Goal: Transaction & Acquisition: Purchase product/service

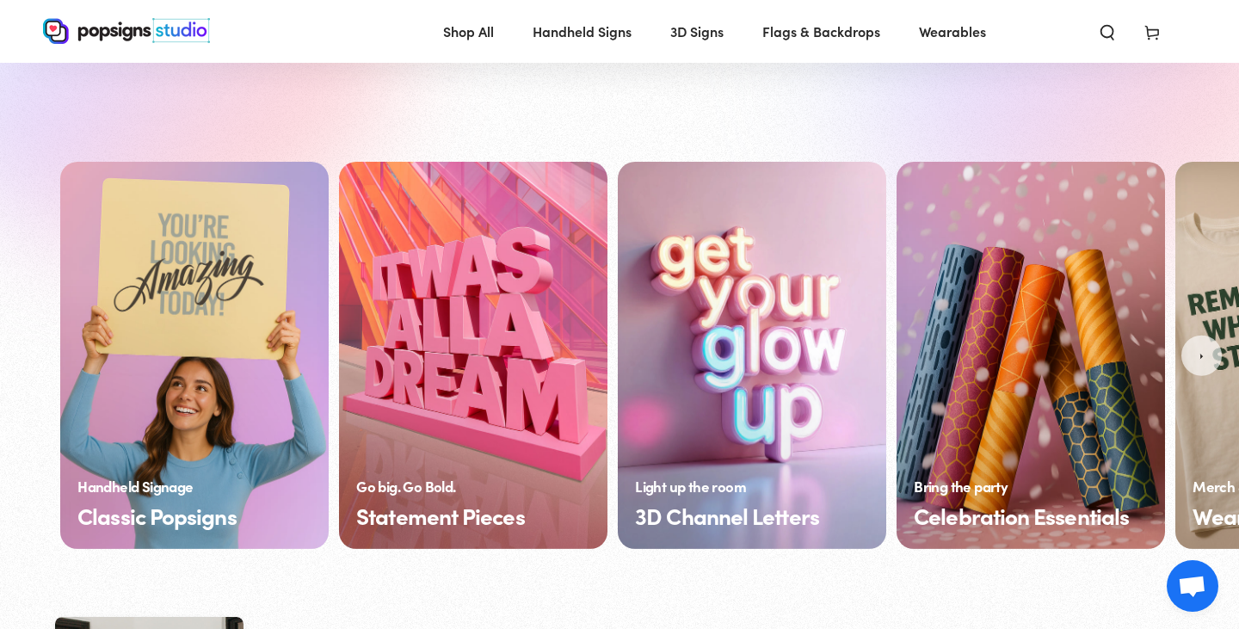
click at [256, 435] on link "Classic Popsigns" at bounding box center [194, 355] width 269 height 387
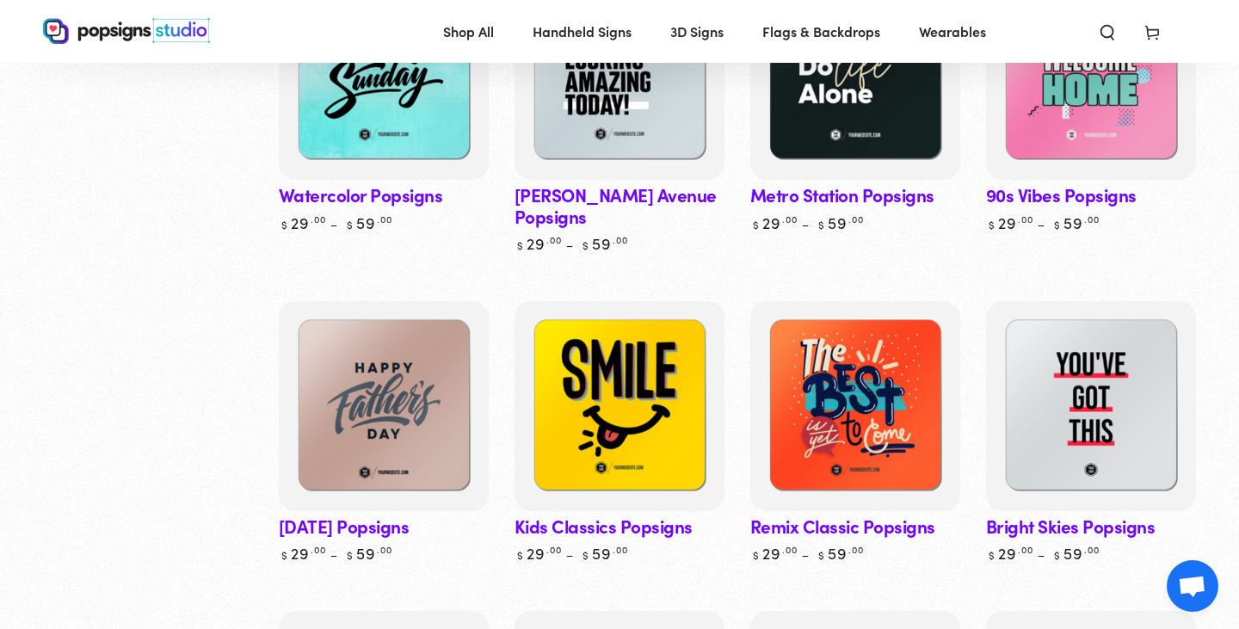
scroll to position [1014, 0]
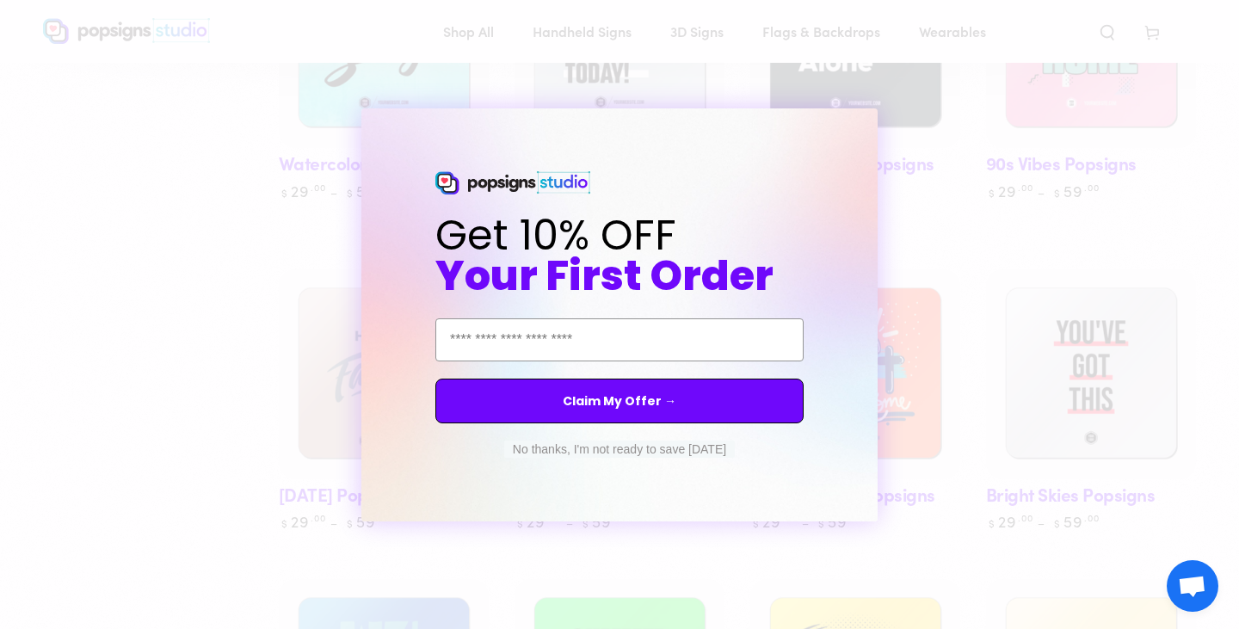
click at [950, 181] on div "Close dialog Get 10% OFF Your First Order Email Address Claim My Offer → No tha…" at bounding box center [619, 314] width 1239 height 629
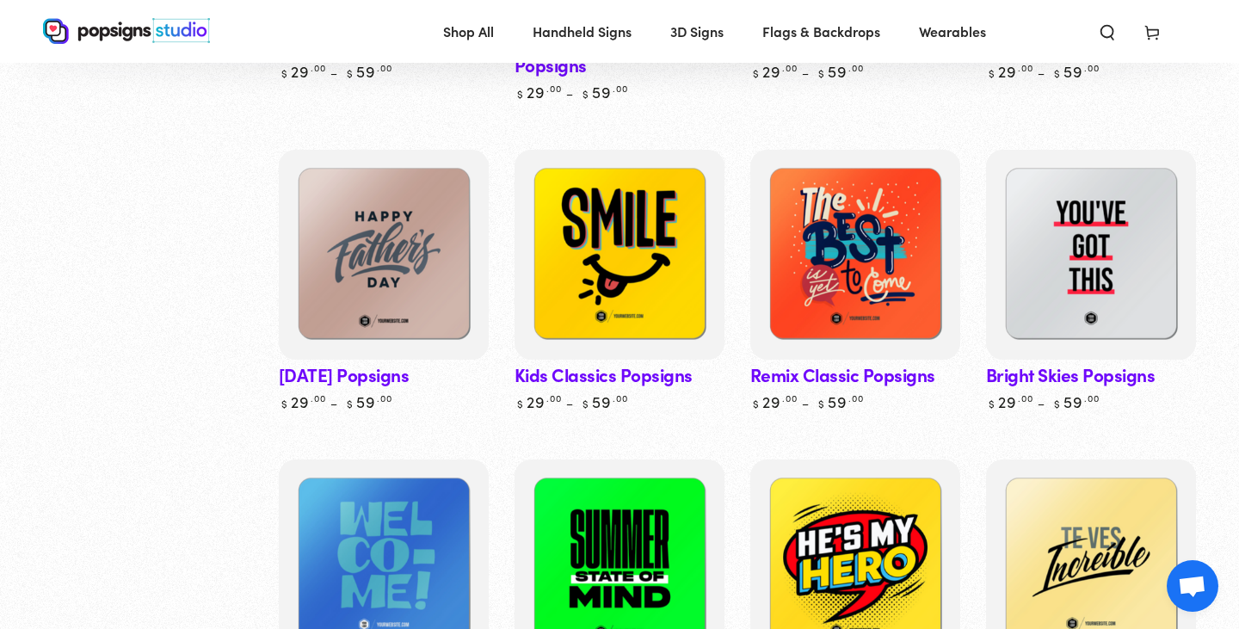
scroll to position [1124, 0]
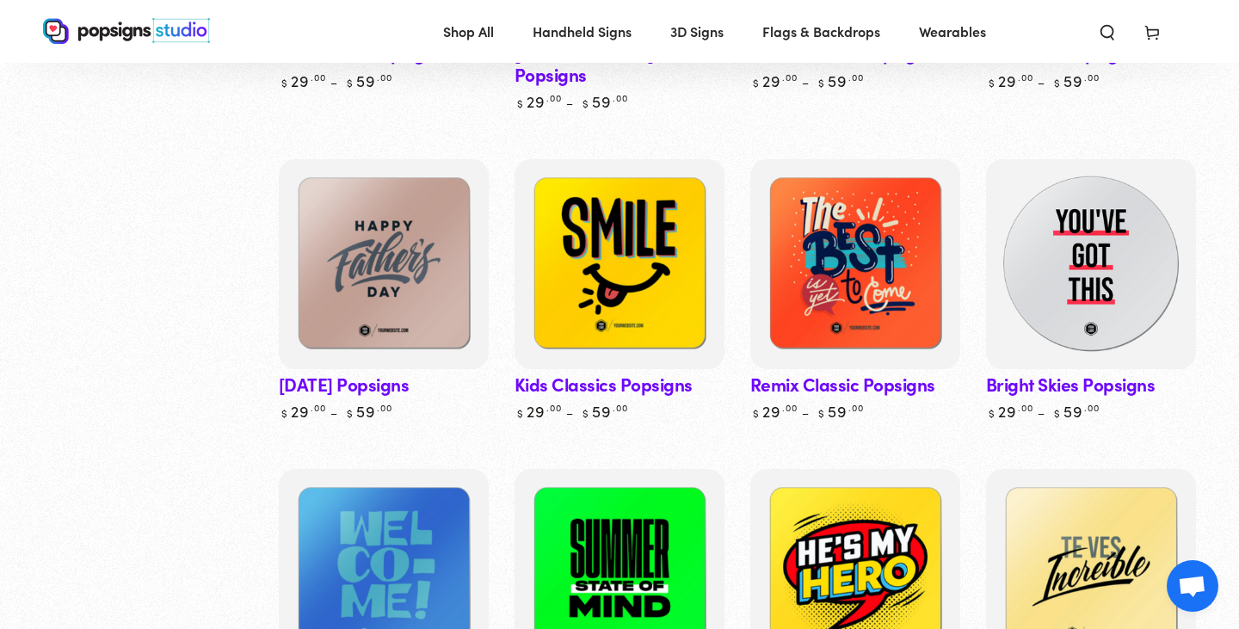
click at [1065, 262] on img at bounding box center [1091, 264] width 216 height 216
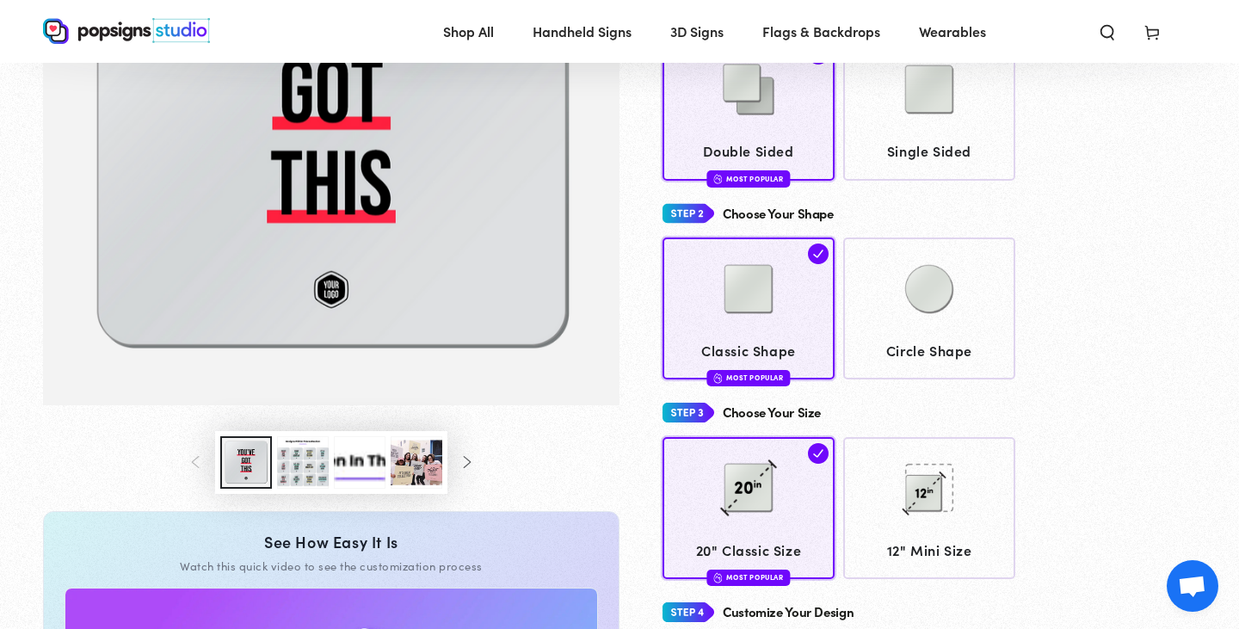
scroll to position [304, 0]
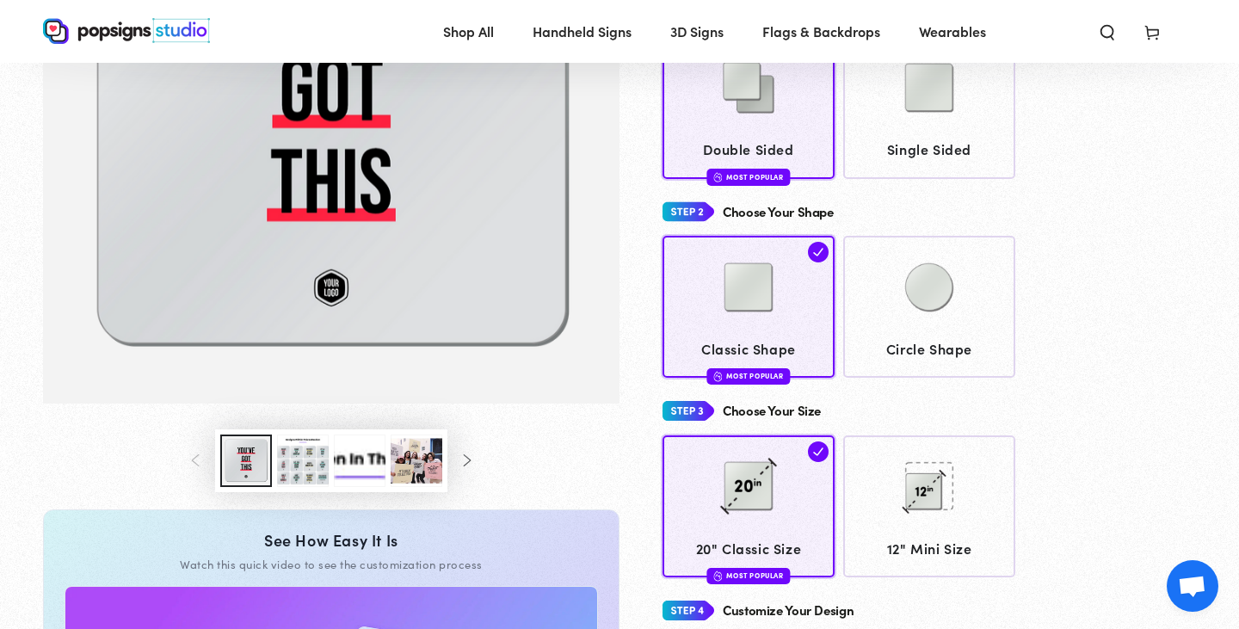
click at [297, 468] on button "Load image 3 in gallery view" at bounding box center [303, 461] width 52 height 53
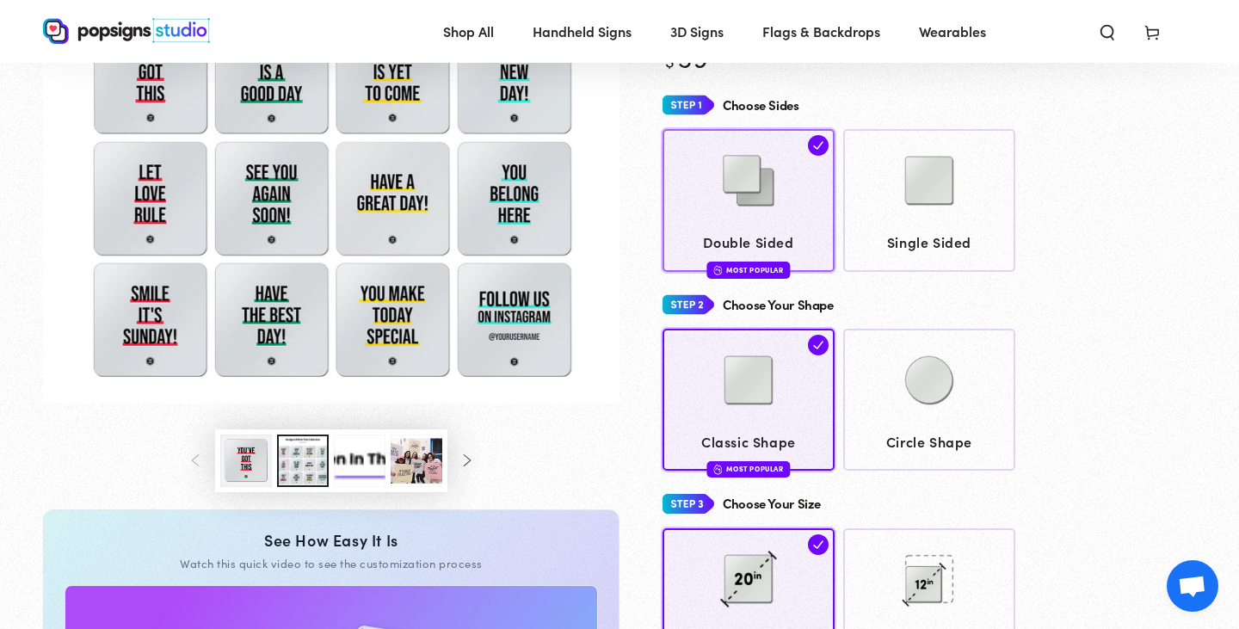
click at [720, 235] on span "Double Sided" at bounding box center [749, 242] width 156 height 25
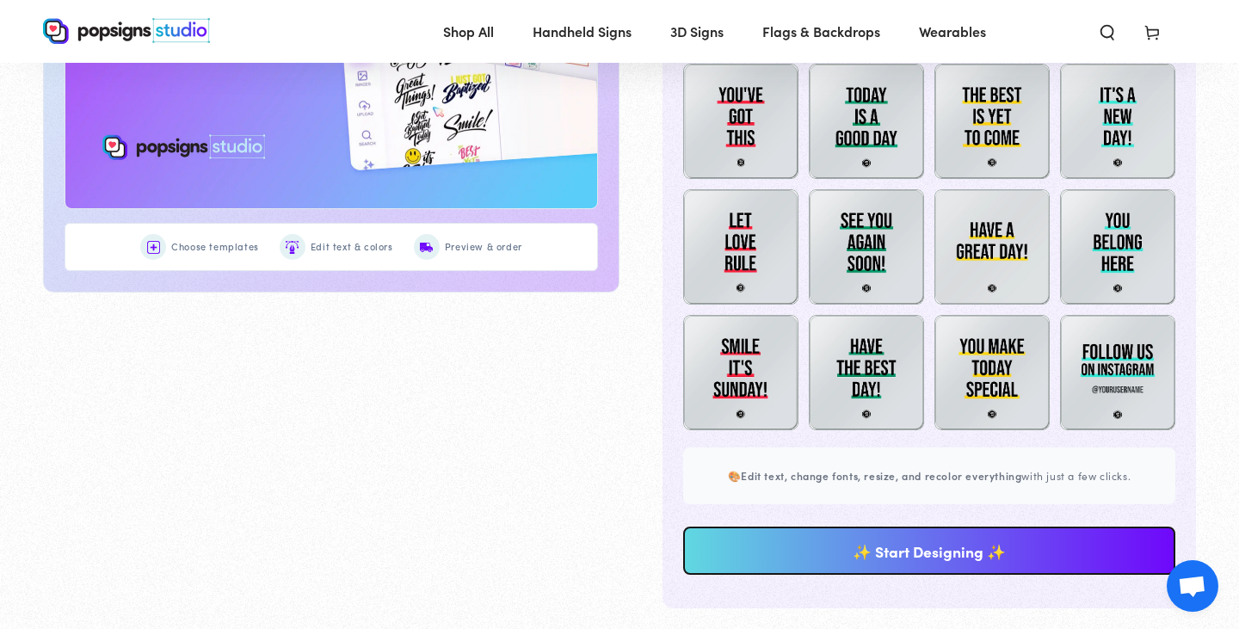
scroll to position [990, 0]
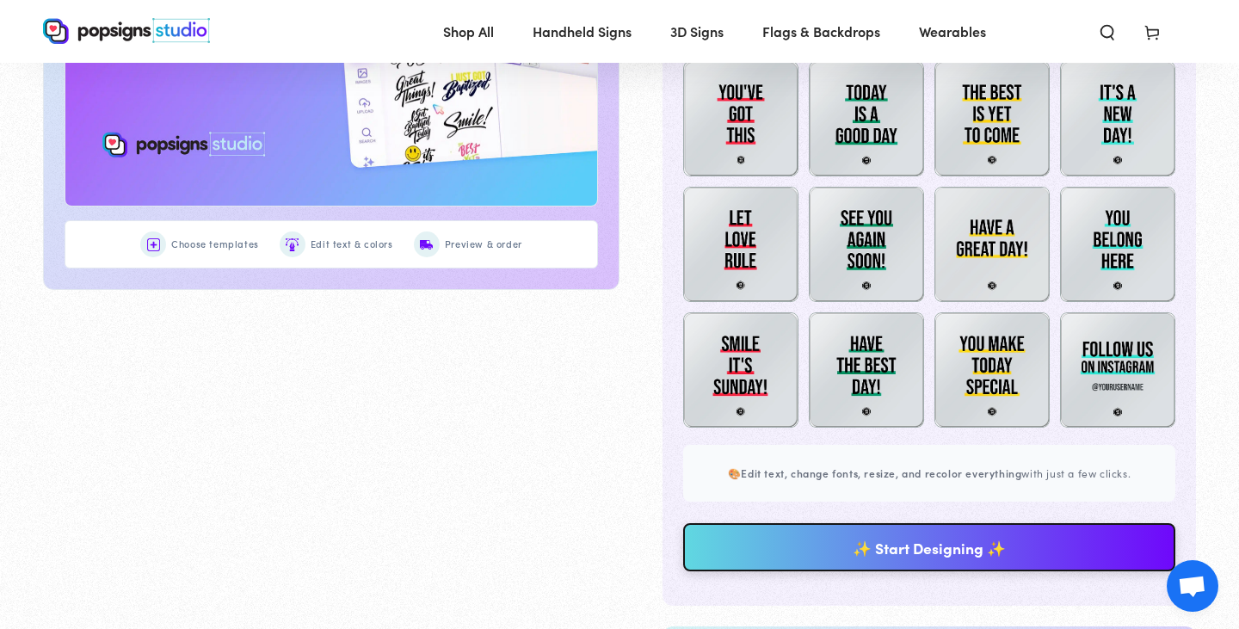
click at [772, 536] on link "✨ Start Designing ✨" at bounding box center [929, 547] width 492 height 48
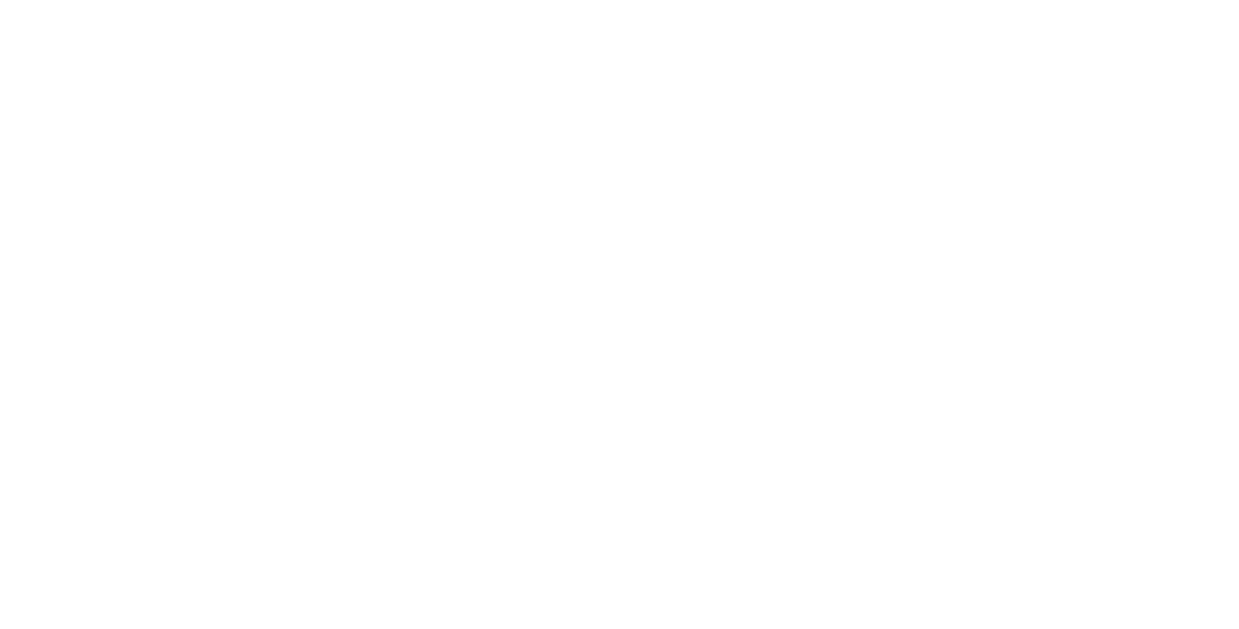
scroll to position [0, 0]
type textarea "An ancient tree with a door leading to a magical world"
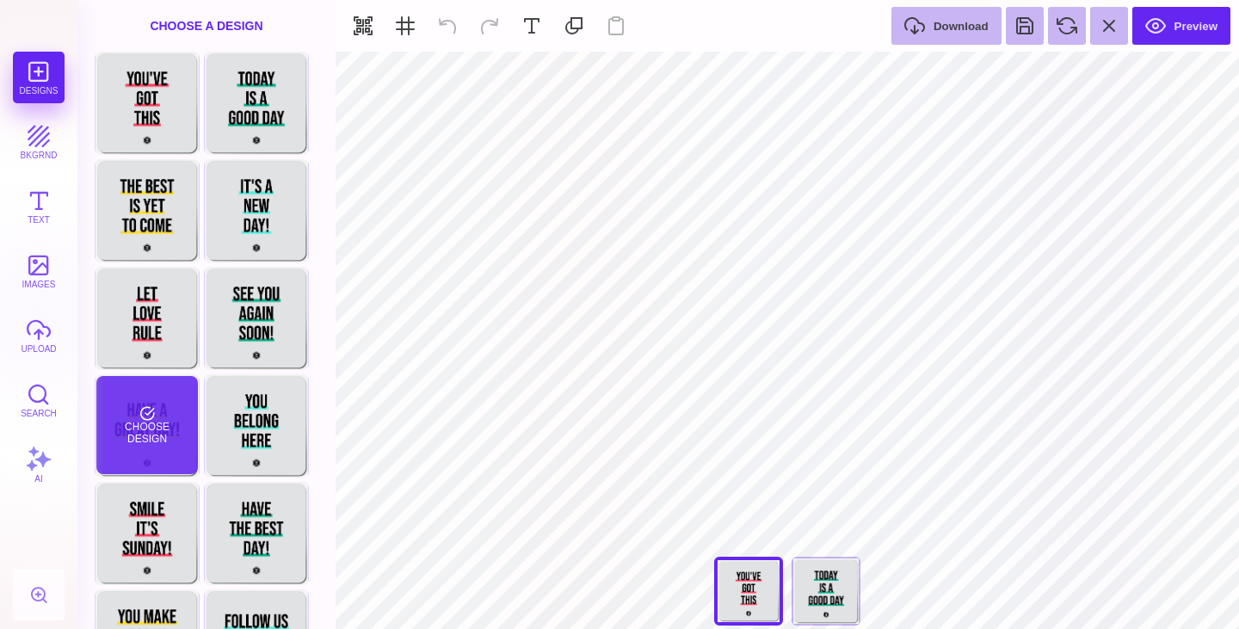
scroll to position [68, 0]
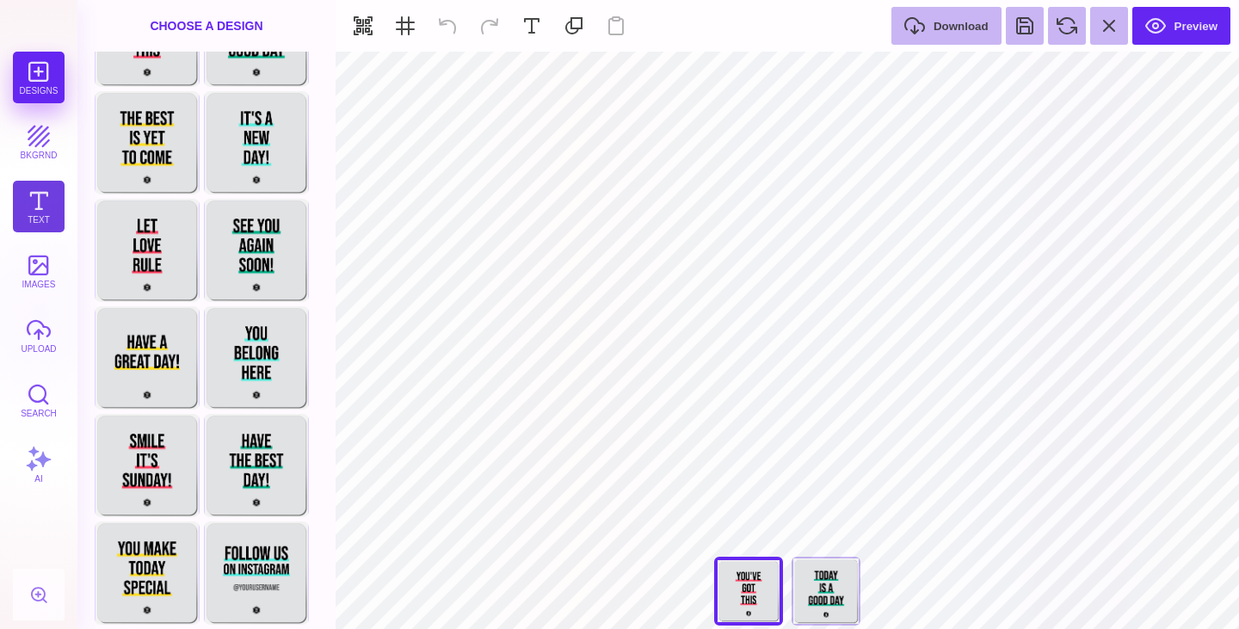
click at [52, 196] on button "Text" at bounding box center [39, 207] width 52 height 52
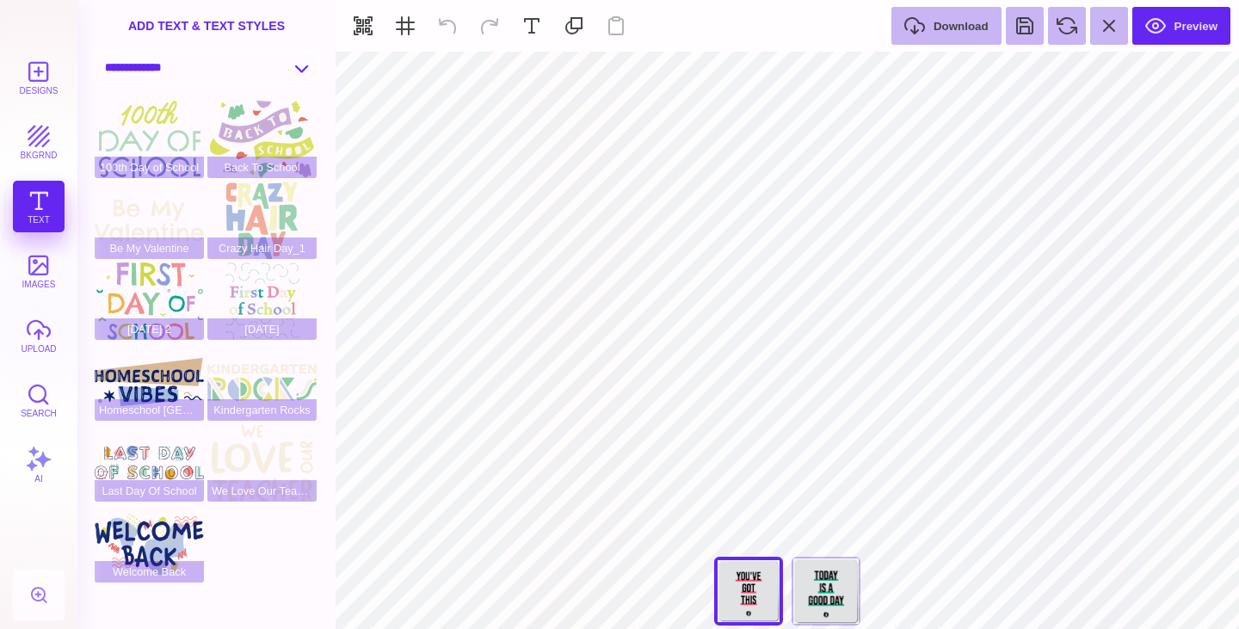
click at [255, 66] on select "**********" at bounding box center [207, 68] width 222 height 30
select select "**********"
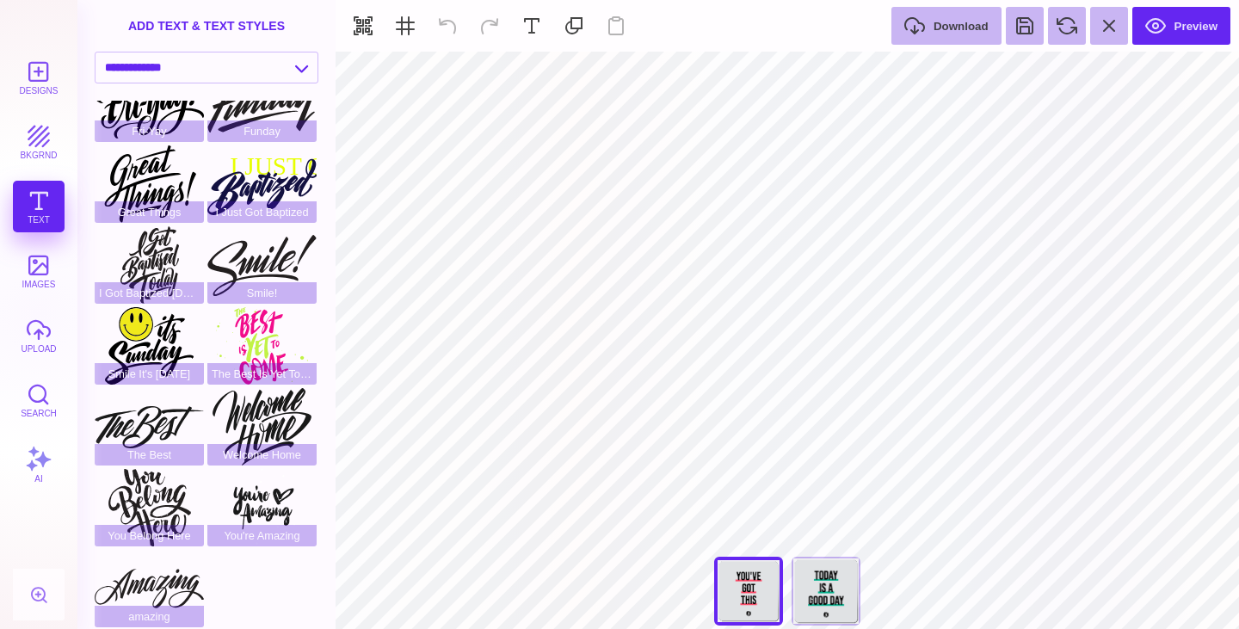
scroll to position [201, 0]
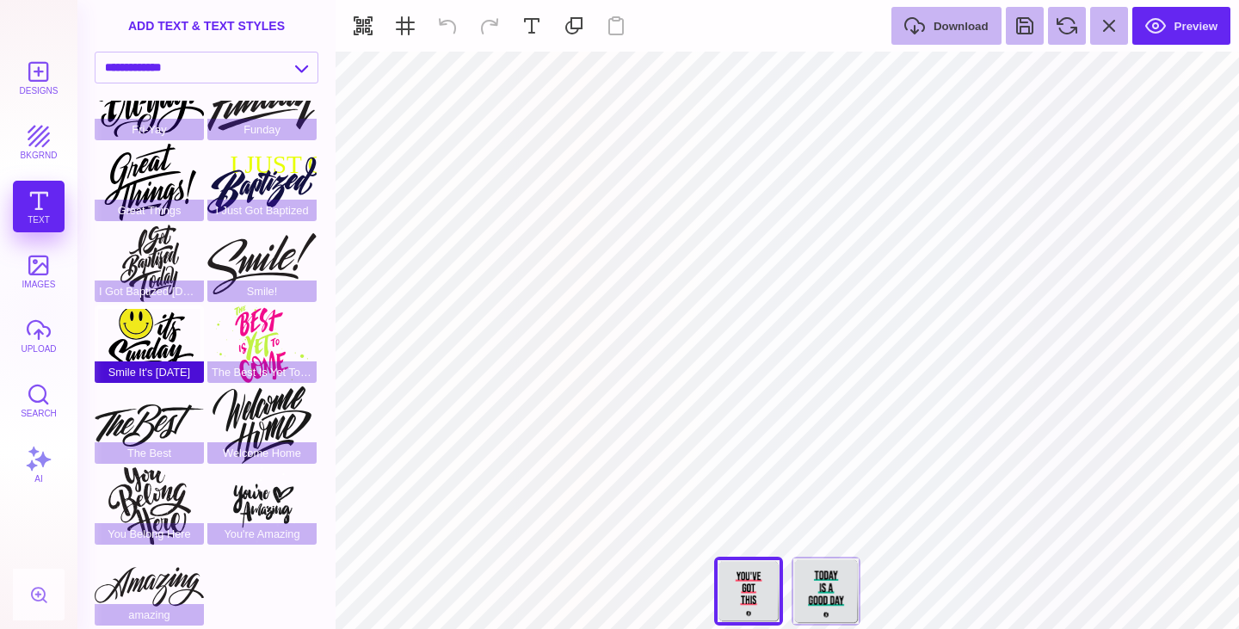
click at [133, 348] on div "Smile It's Sunday" at bounding box center [149, 344] width 109 height 77
click at [817, 591] on div "Today Is A Good Day" at bounding box center [826, 591] width 69 height 69
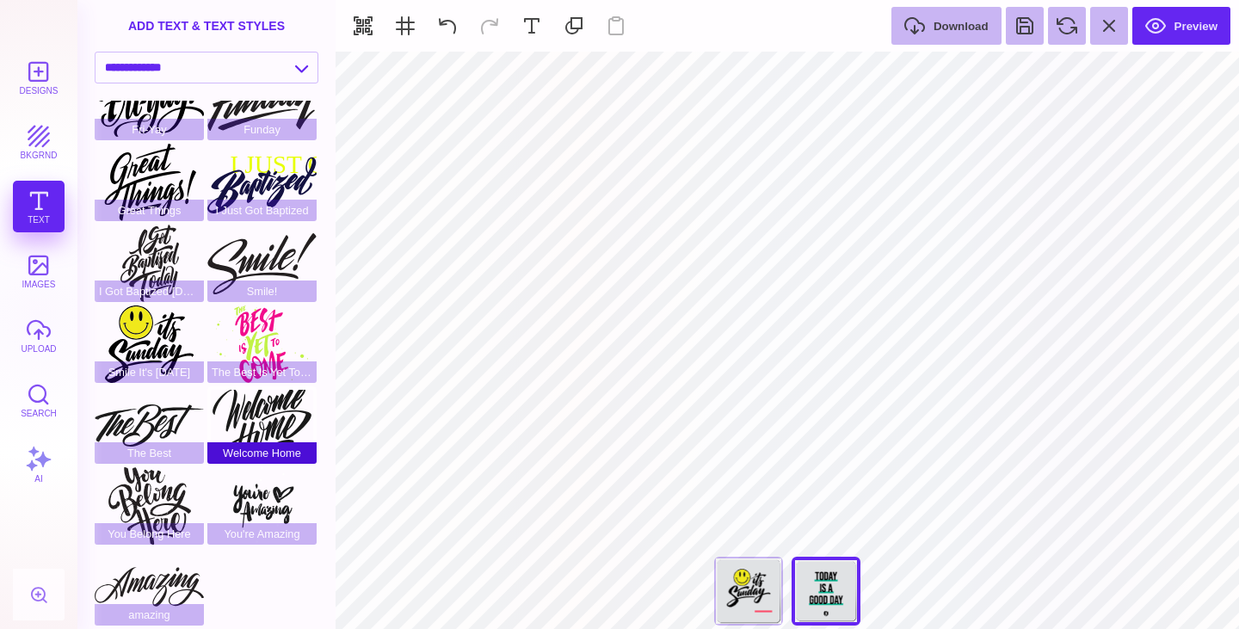
click at [261, 416] on div "Welcome Home" at bounding box center [261, 424] width 109 height 77
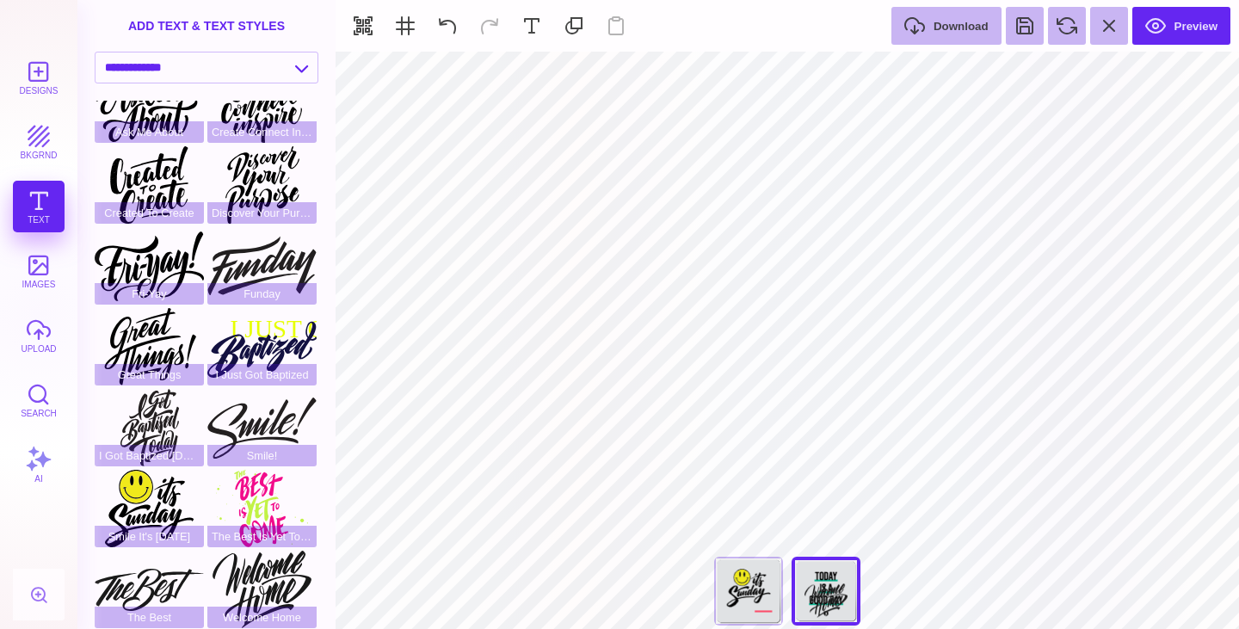
scroll to position [32, 0]
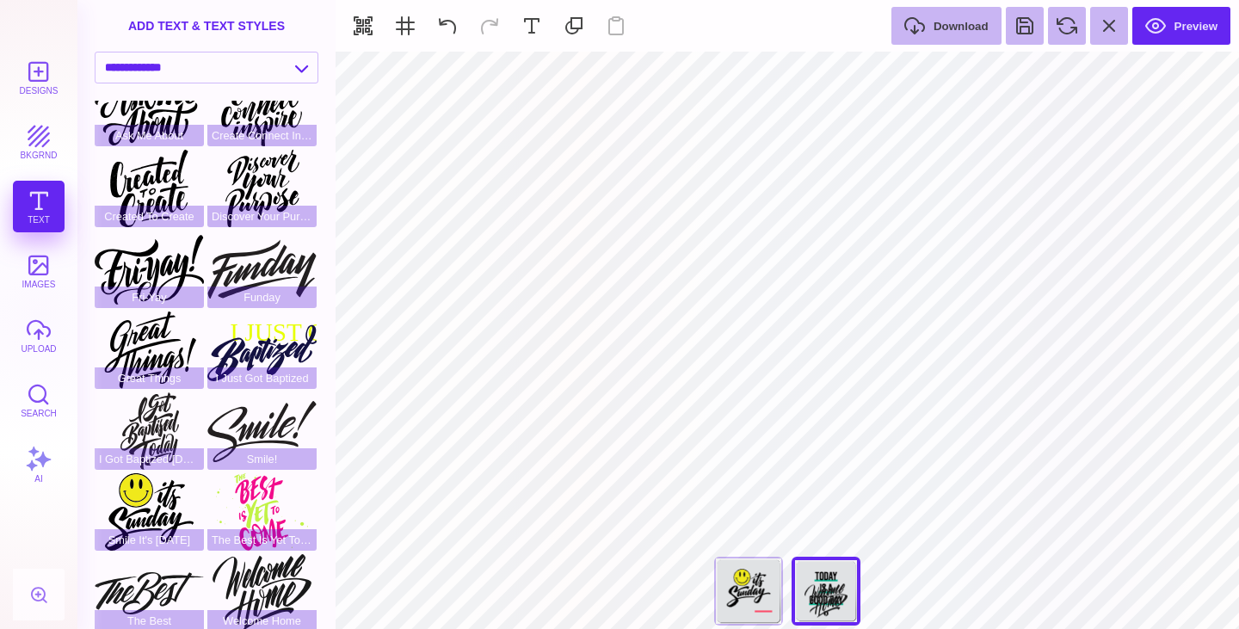
type input "#000000"
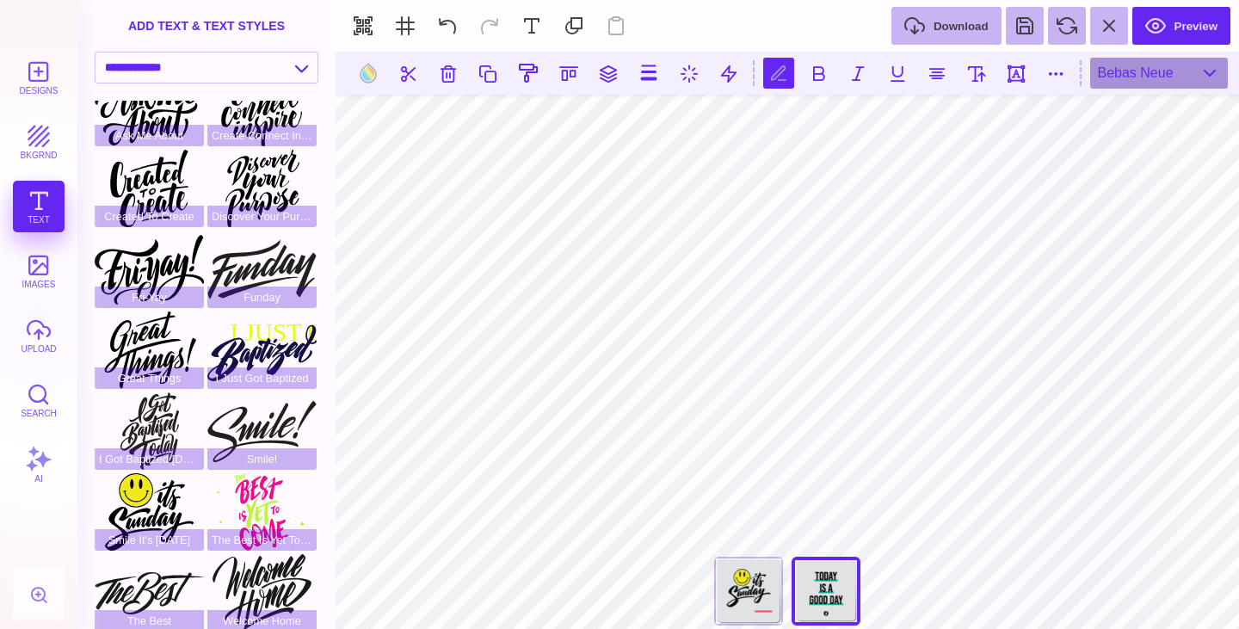
scroll to position [1, 2]
type textarea "**********"
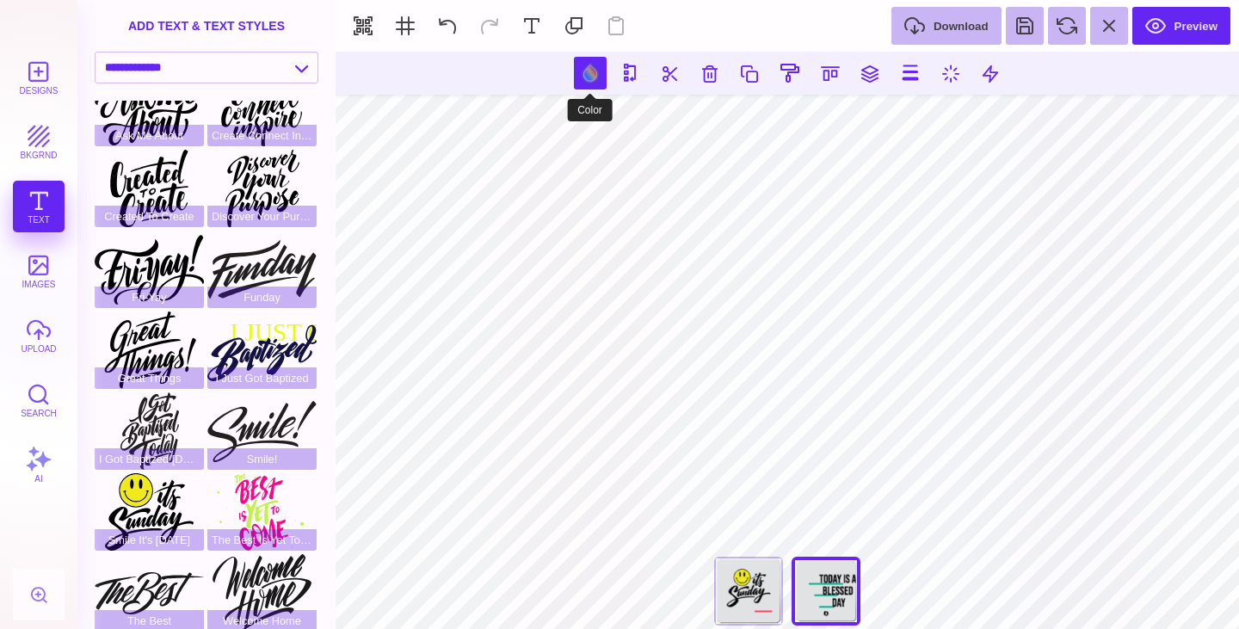
click at [591, 70] on button at bounding box center [590, 73] width 33 height 33
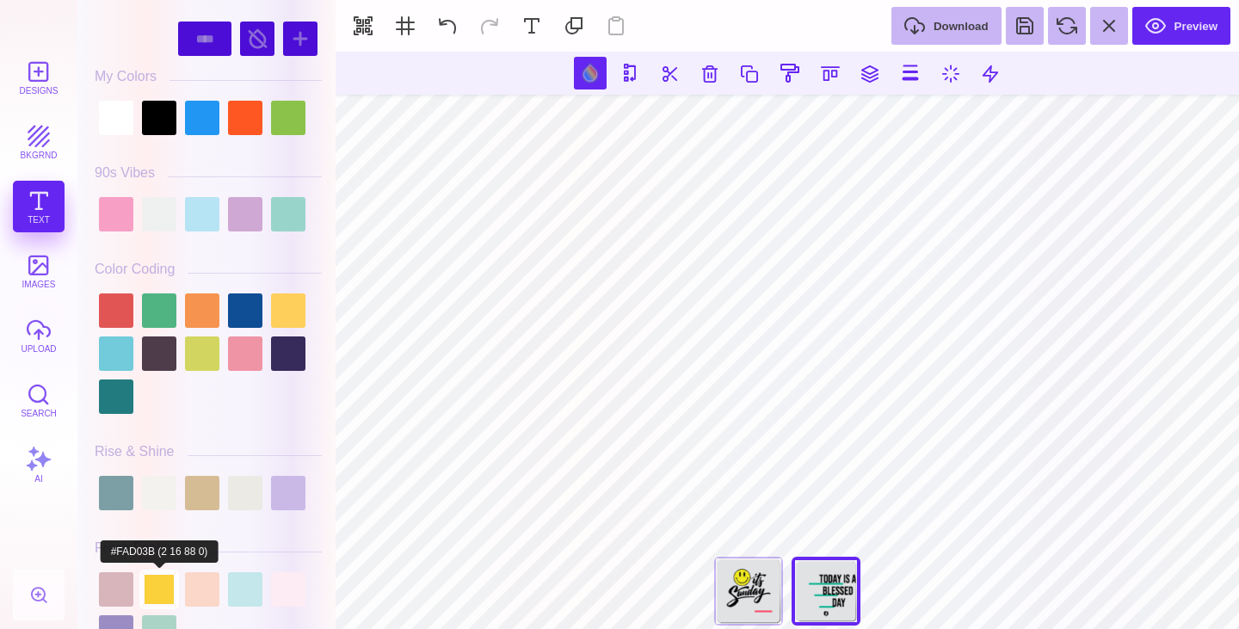
click at [159, 590] on div at bounding box center [159, 589] width 34 height 34
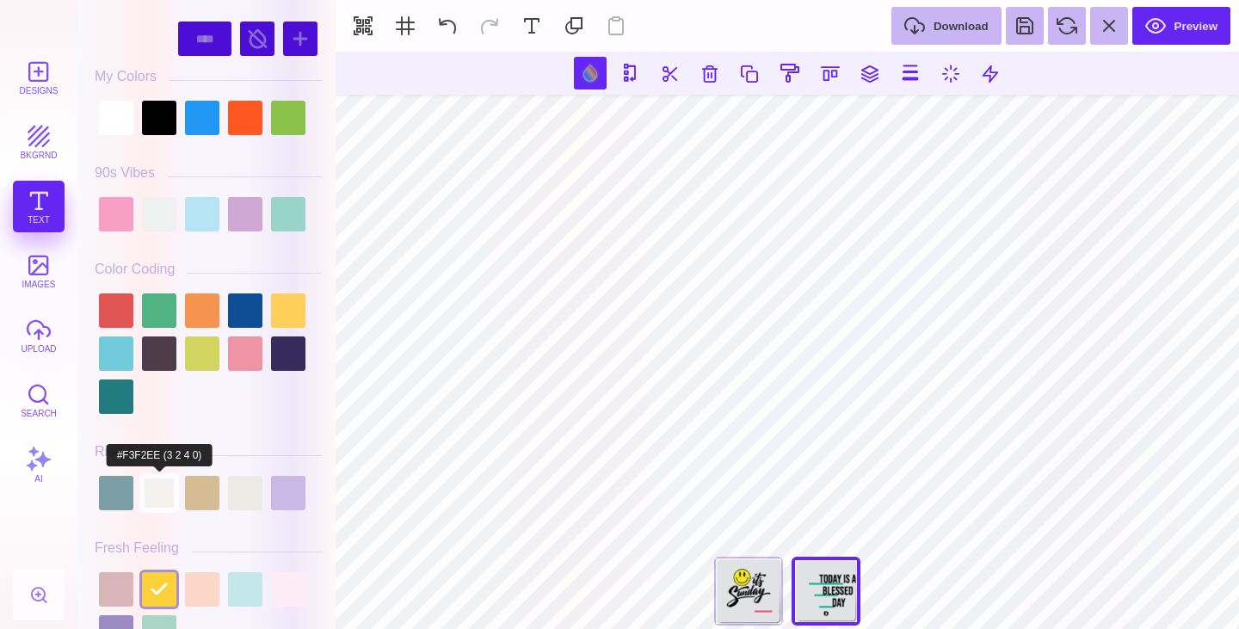
scroll to position [221, 0]
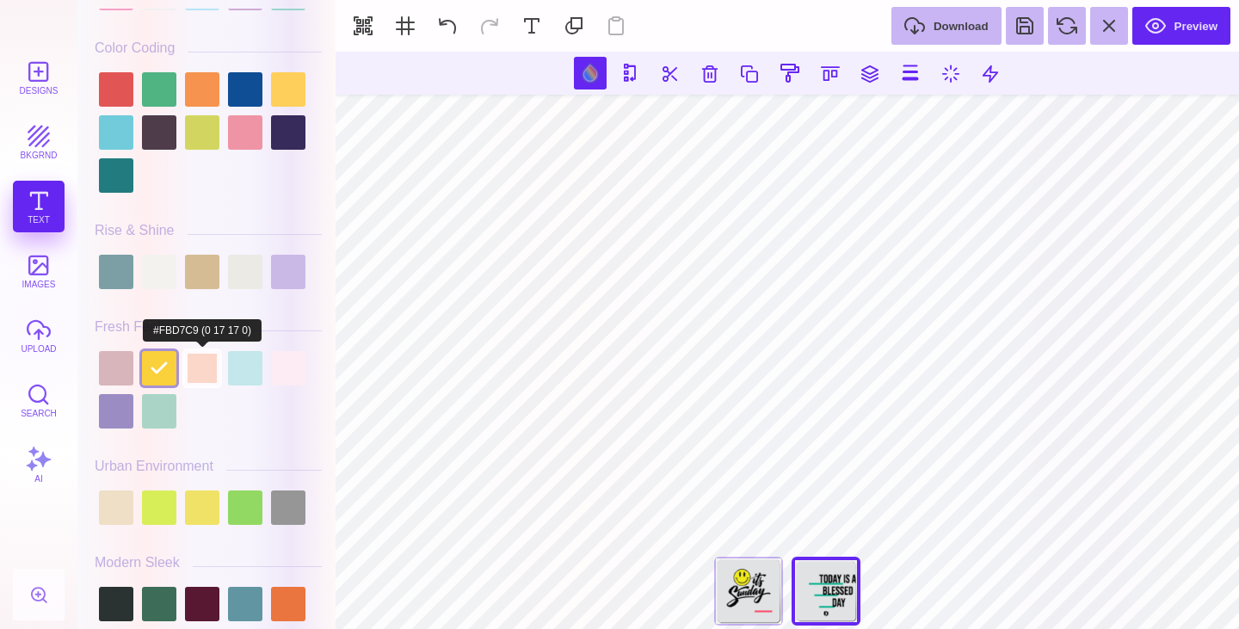
click at [195, 374] on div at bounding box center [202, 368] width 34 height 34
click at [153, 374] on div at bounding box center [159, 368] width 34 height 34
click at [116, 361] on div at bounding box center [116, 368] width 34 height 34
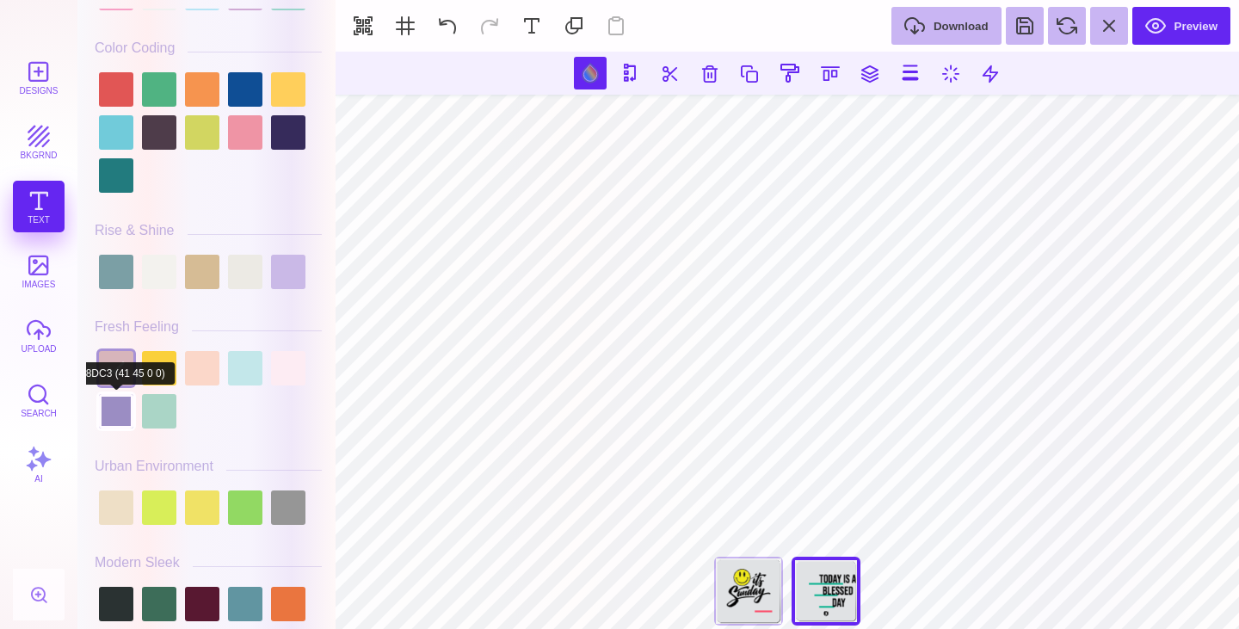
click at [120, 410] on div at bounding box center [116, 411] width 34 height 34
click at [115, 371] on div at bounding box center [116, 368] width 34 height 34
click at [237, 276] on div at bounding box center [245, 272] width 34 height 34
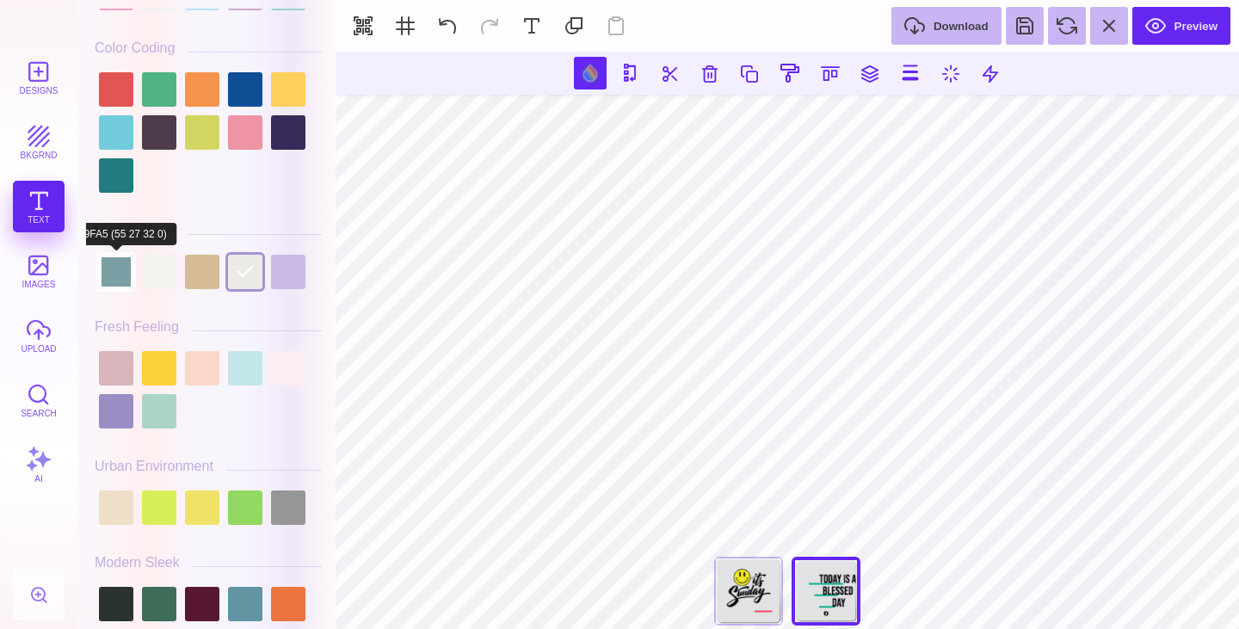
click at [123, 270] on div at bounding box center [116, 272] width 34 height 34
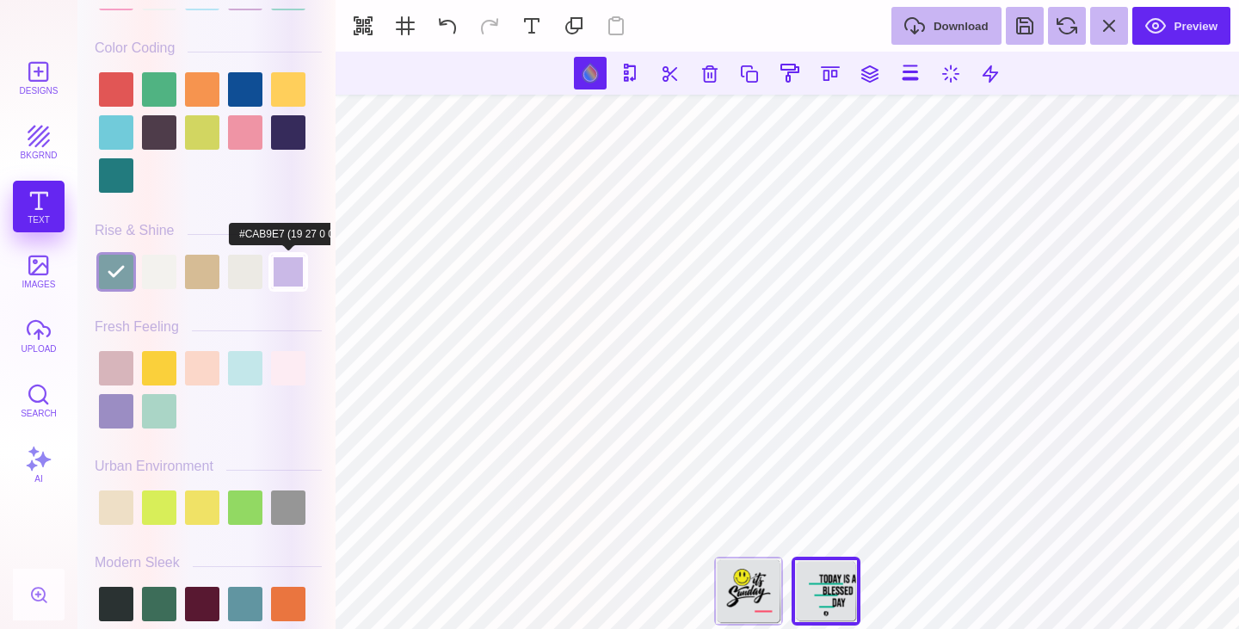
click at [272, 275] on div at bounding box center [288, 272] width 34 height 34
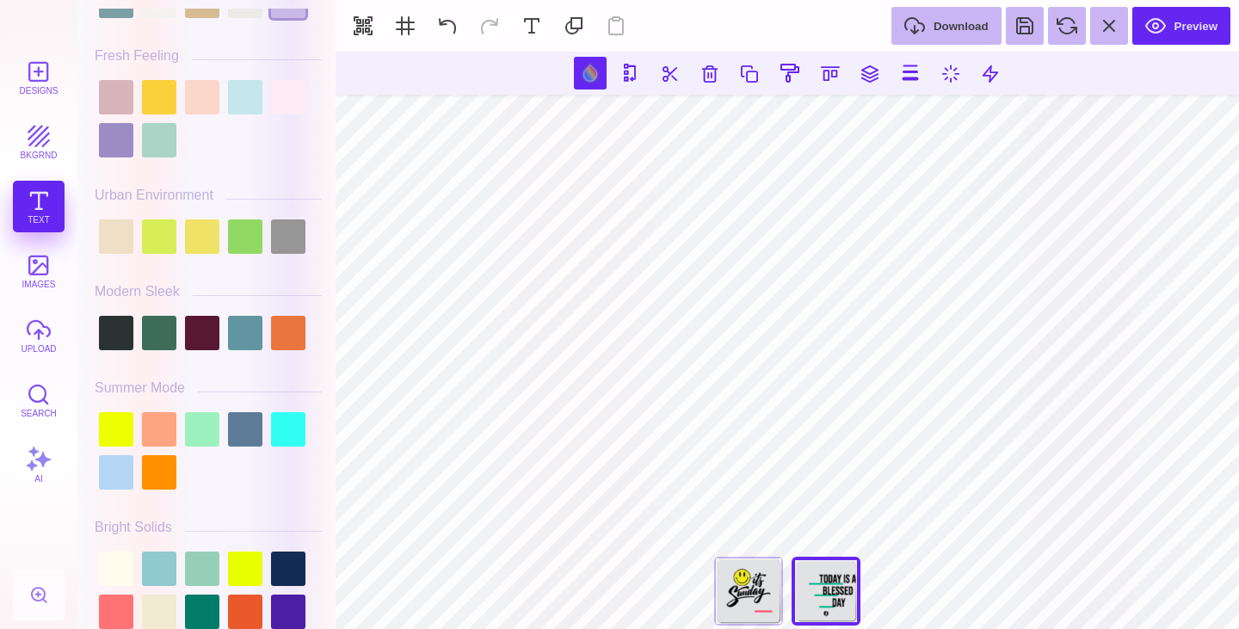
scroll to position [506, 0]
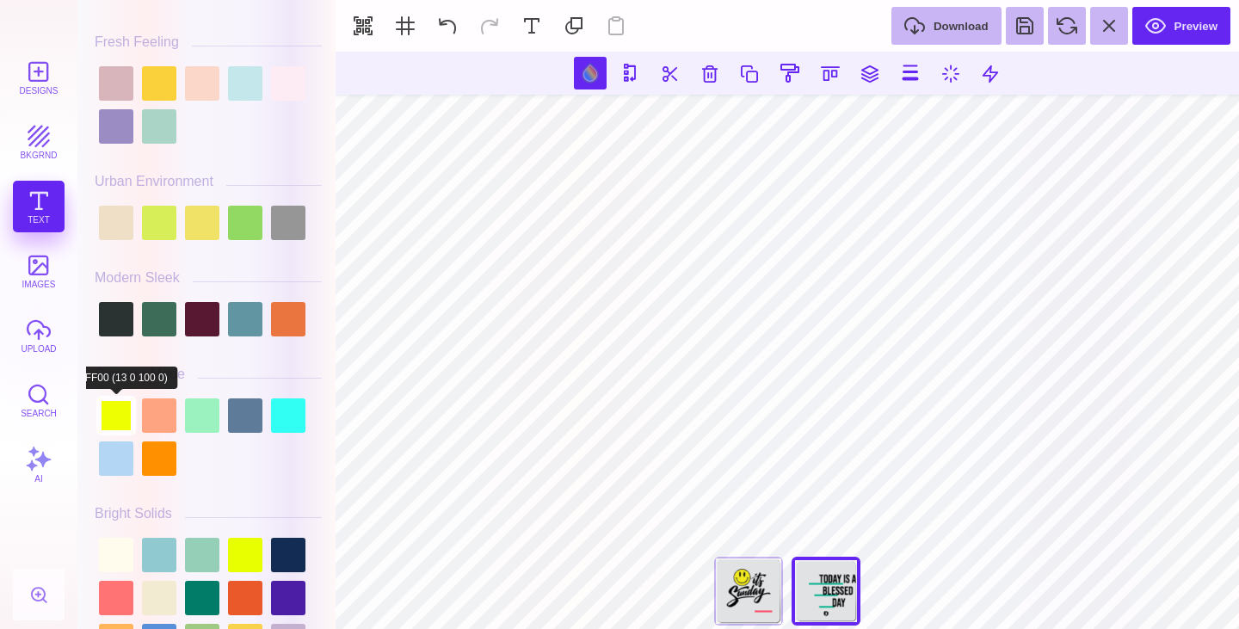
click at [120, 411] on div at bounding box center [116, 415] width 34 height 34
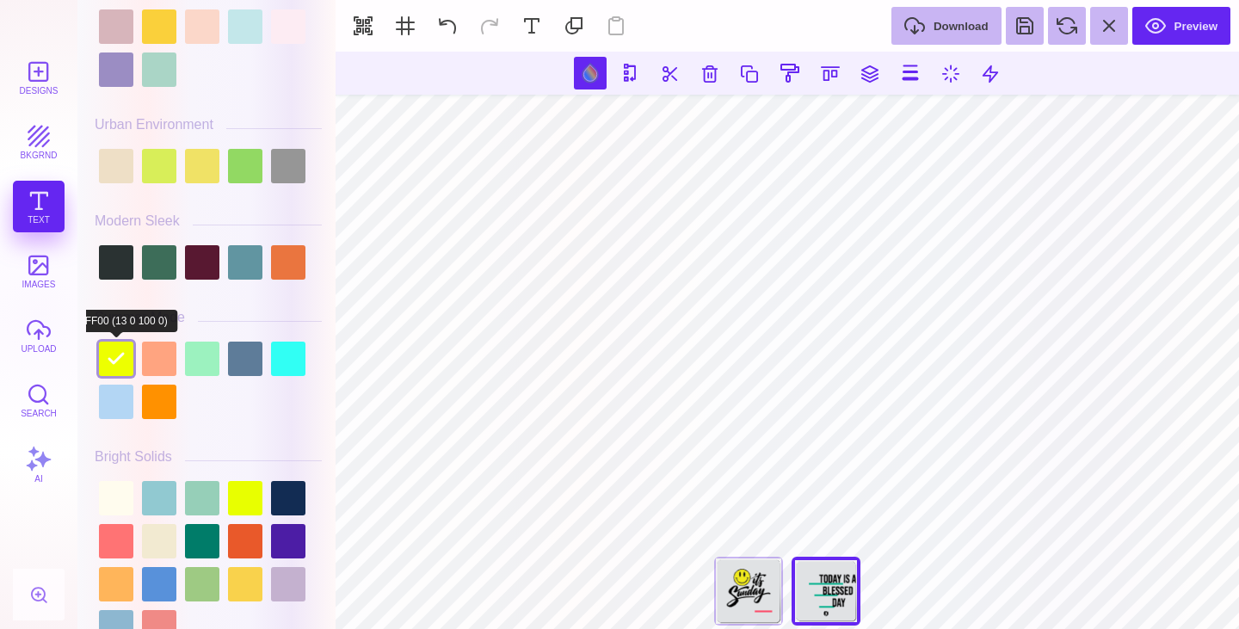
scroll to position [560, 0]
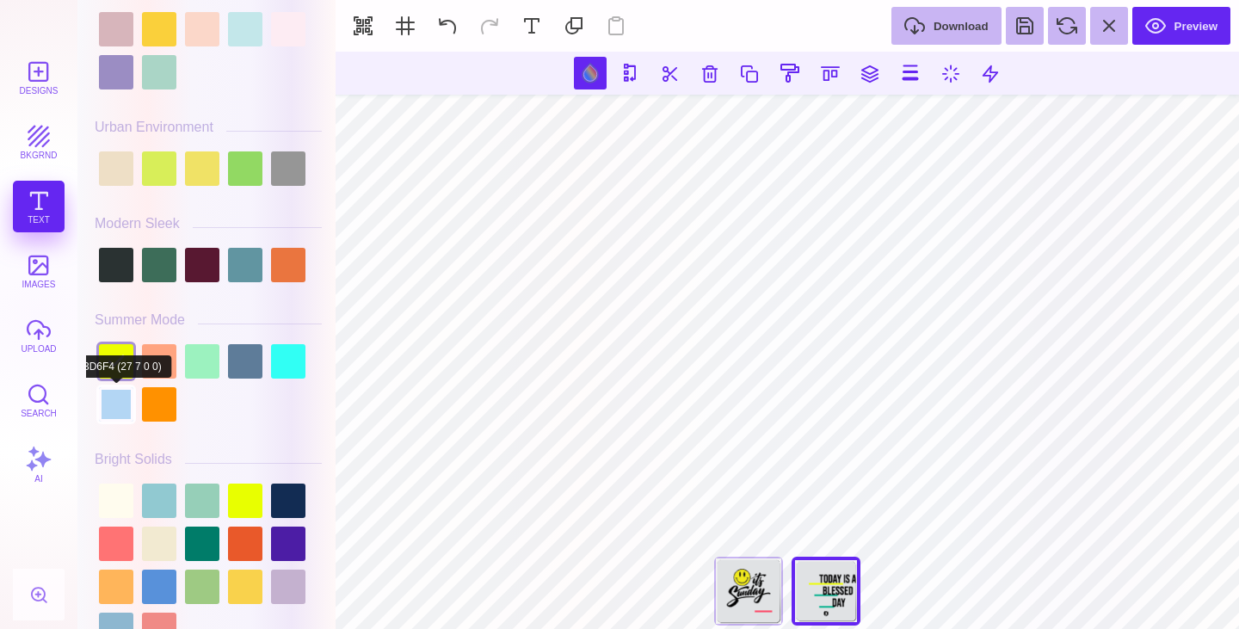
click at [116, 405] on div at bounding box center [116, 404] width 34 height 34
type input "#B3D6F4"
click at [119, 397] on div at bounding box center [116, 404] width 34 height 34
click at [123, 403] on div at bounding box center [116, 404] width 34 height 34
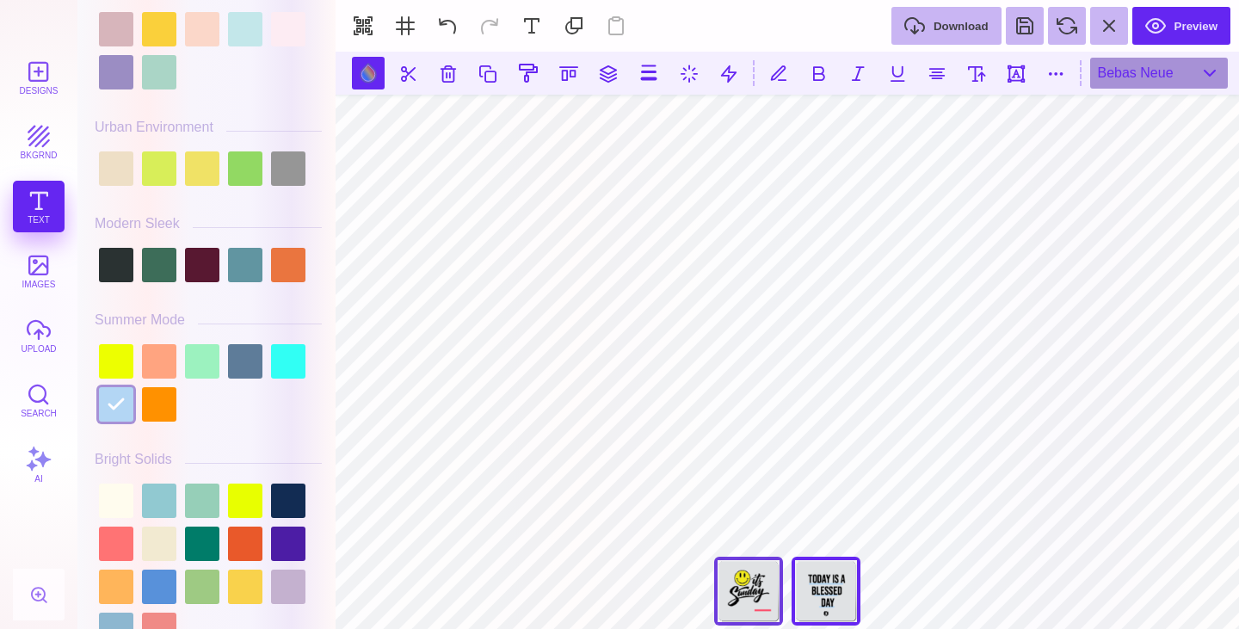
click at [751, 588] on div "You've Got This" at bounding box center [748, 591] width 69 height 69
type input "****"
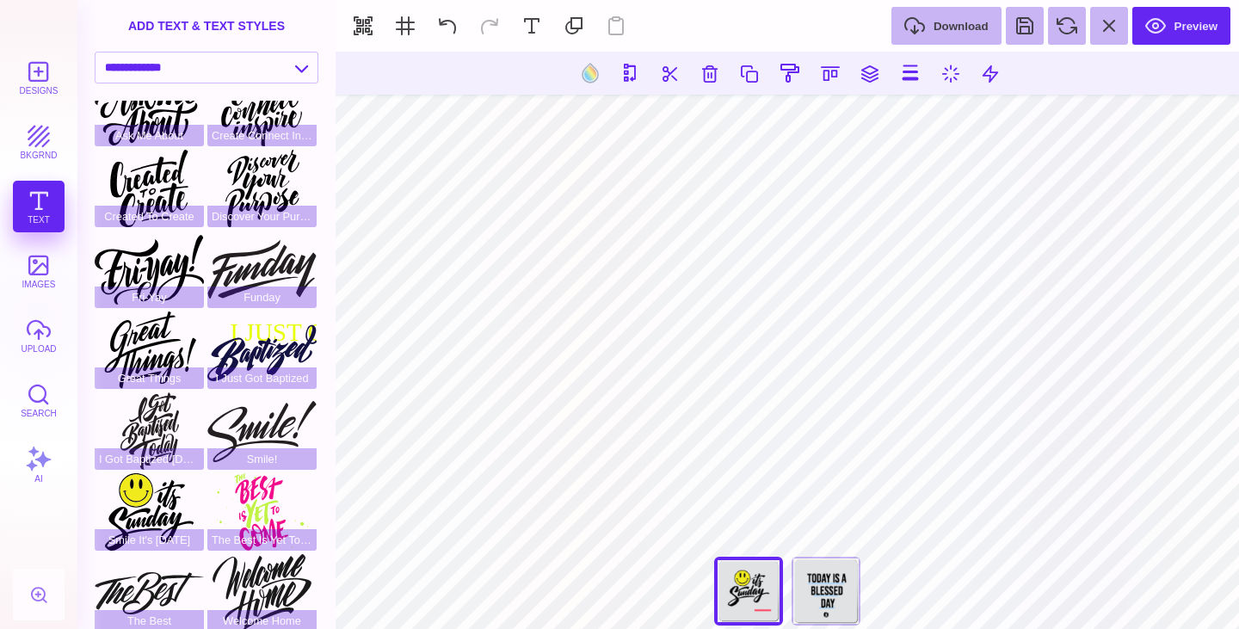
type input "#FF4160"
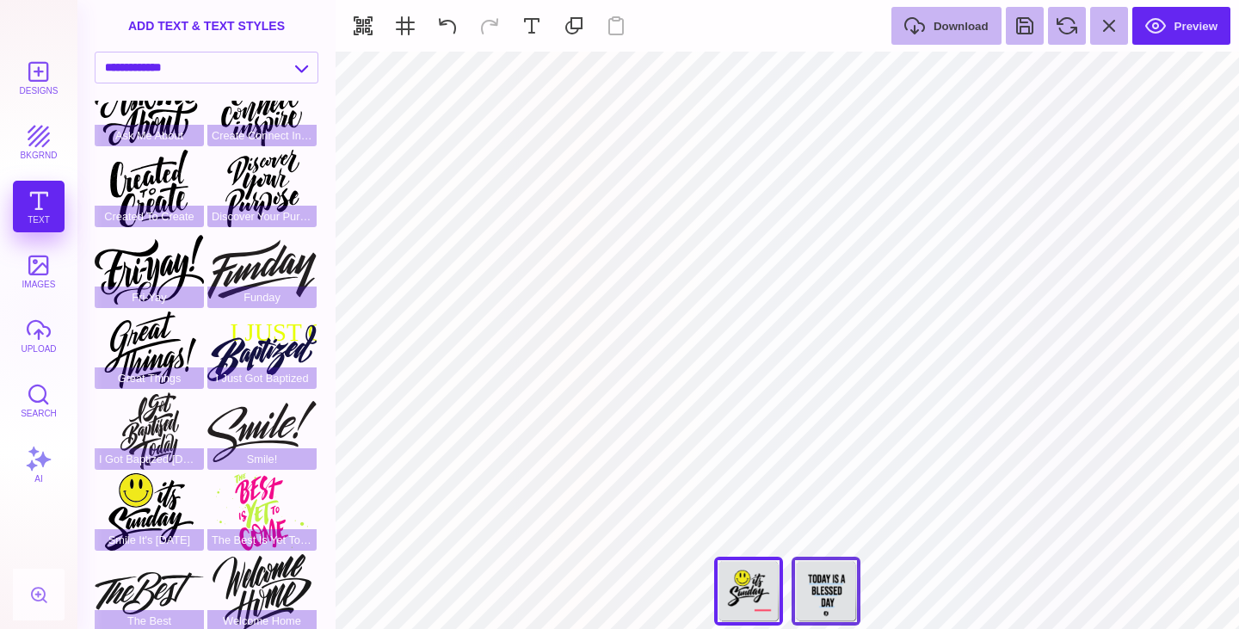
click at [843, 599] on div "Today Is A Good Day" at bounding box center [826, 591] width 69 height 69
type input "****"
type input "#000000"
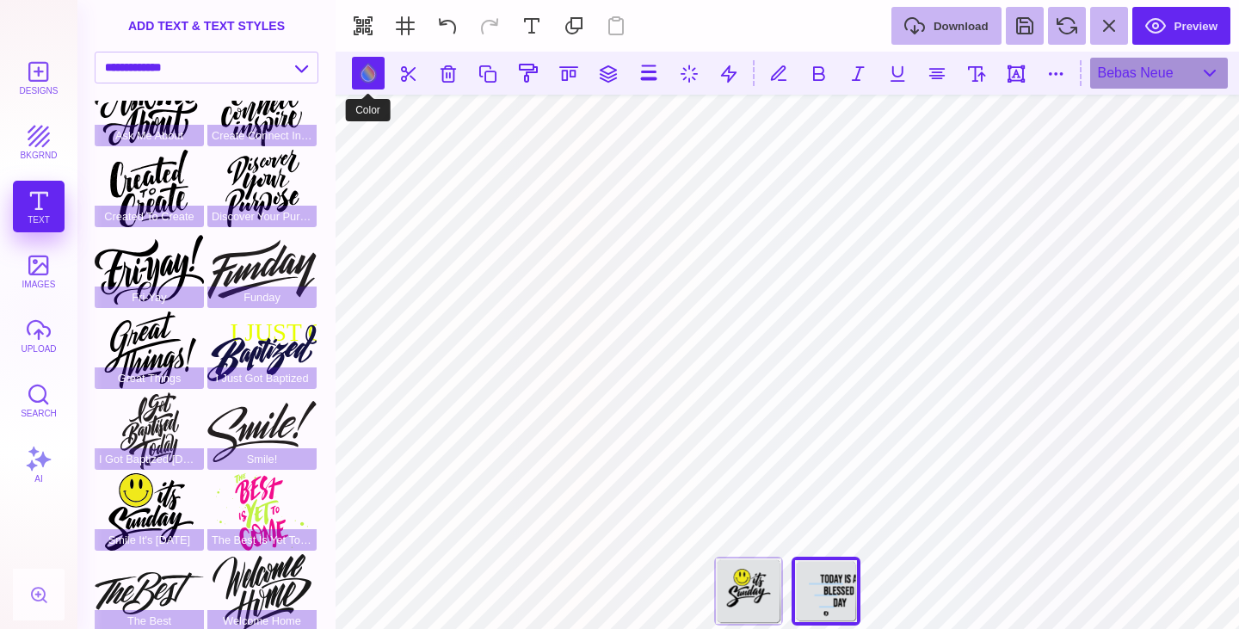
click at [375, 77] on button at bounding box center [368, 73] width 33 height 33
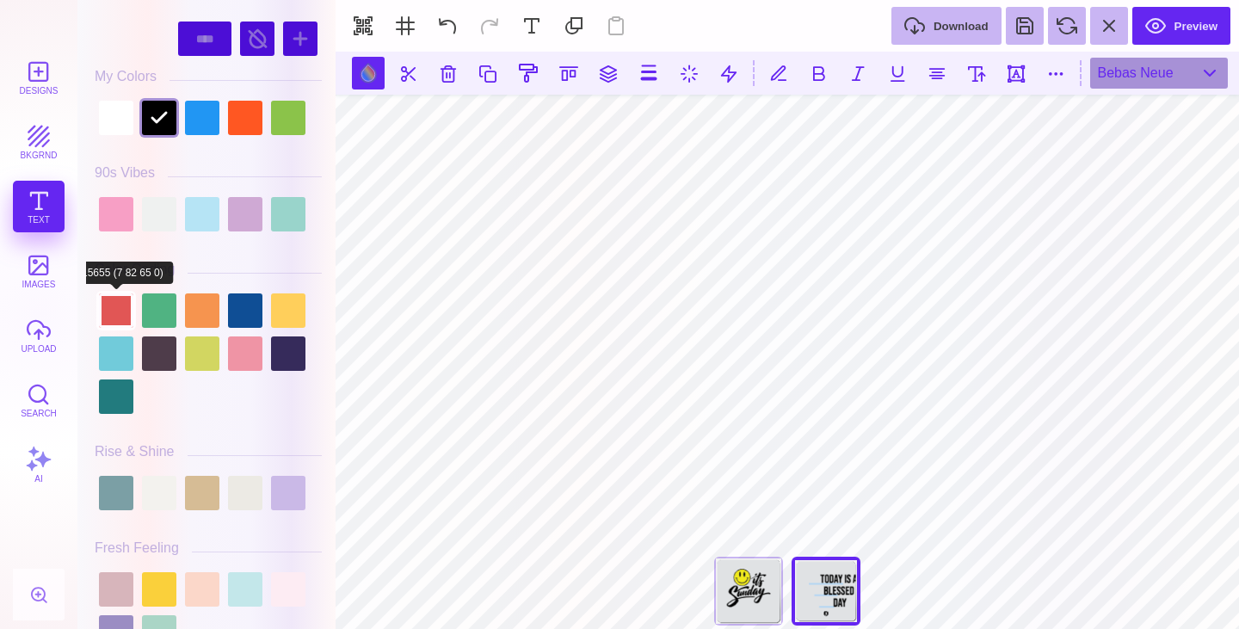
click at [117, 312] on div at bounding box center [116, 310] width 34 height 34
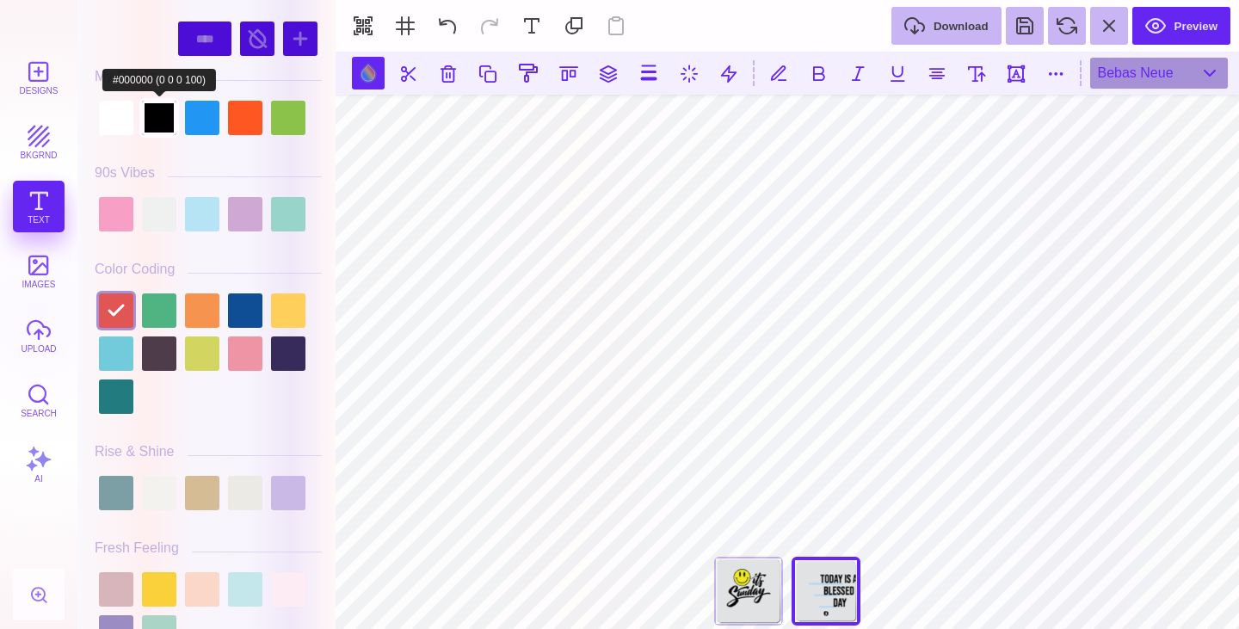
click at [155, 122] on div at bounding box center [159, 118] width 34 height 34
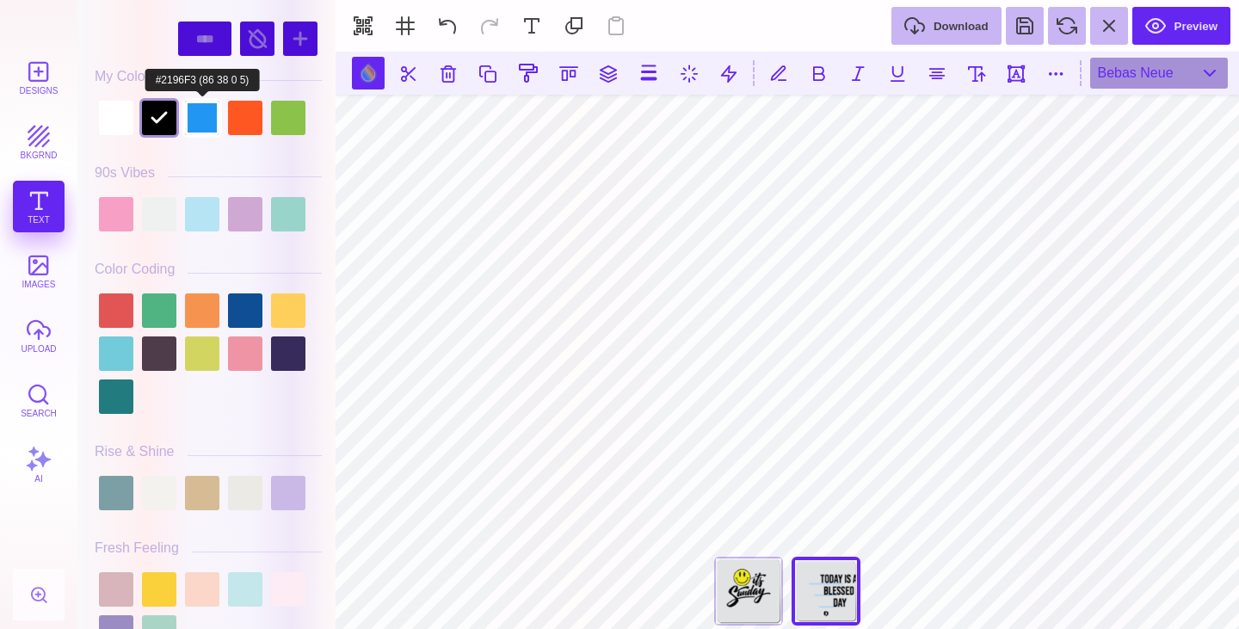
click at [198, 122] on div at bounding box center [202, 118] width 34 height 34
click at [121, 120] on div at bounding box center [116, 118] width 34 height 34
click at [149, 125] on div at bounding box center [159, 118] width 34 height 34
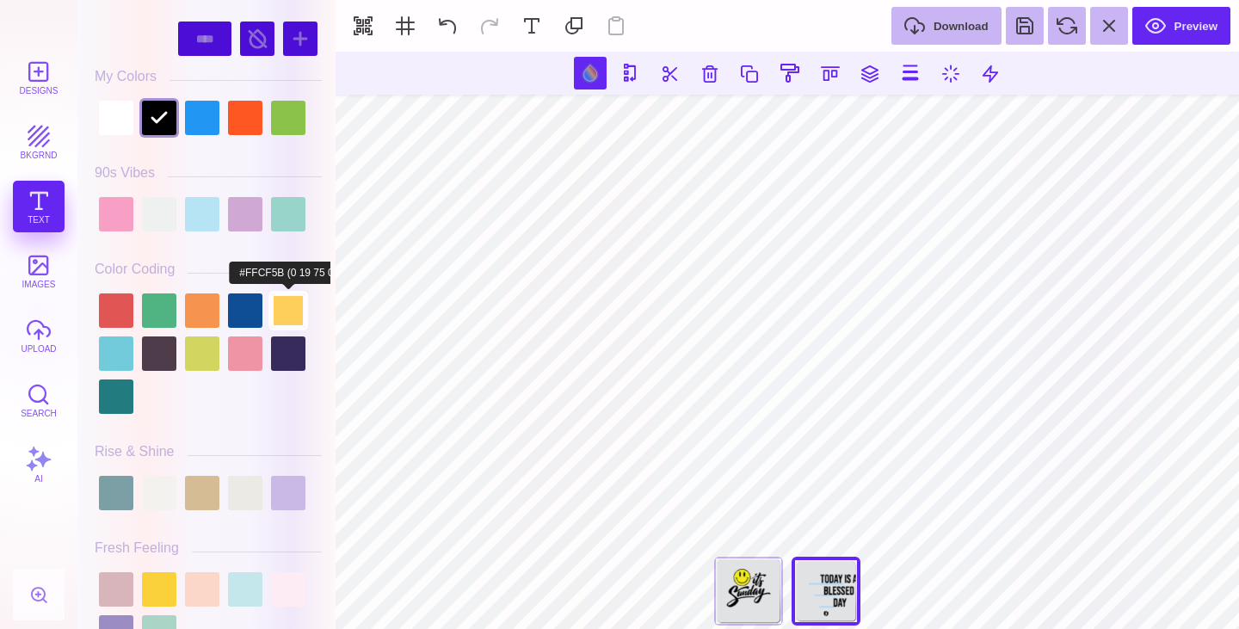
click at [297, 322] on div at bounding box center [288, 310] width 34 height 34
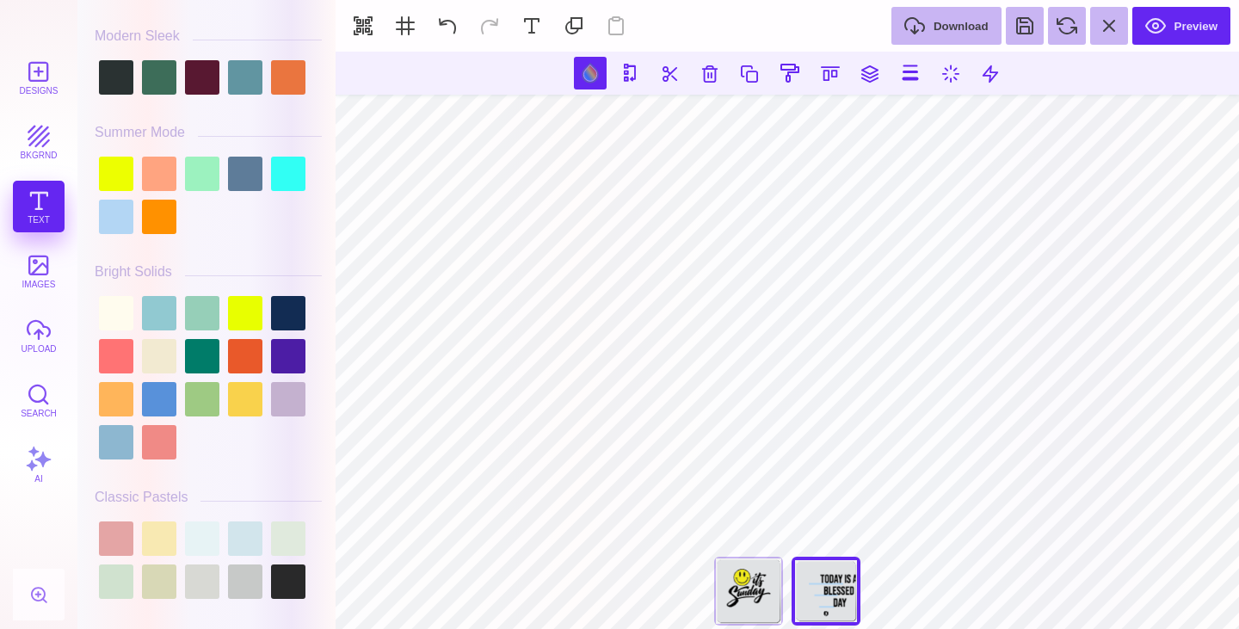
scroll to position [749, 0]
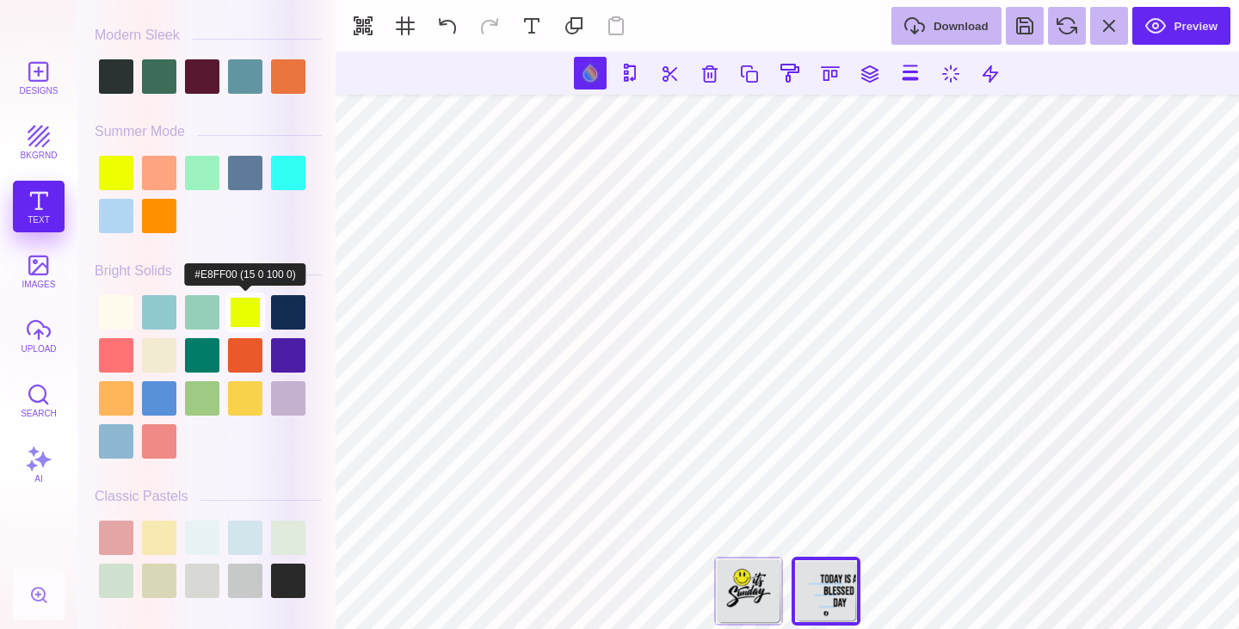
click at [251, 311] on div at bounding box center [245, 312] width 34 height 34
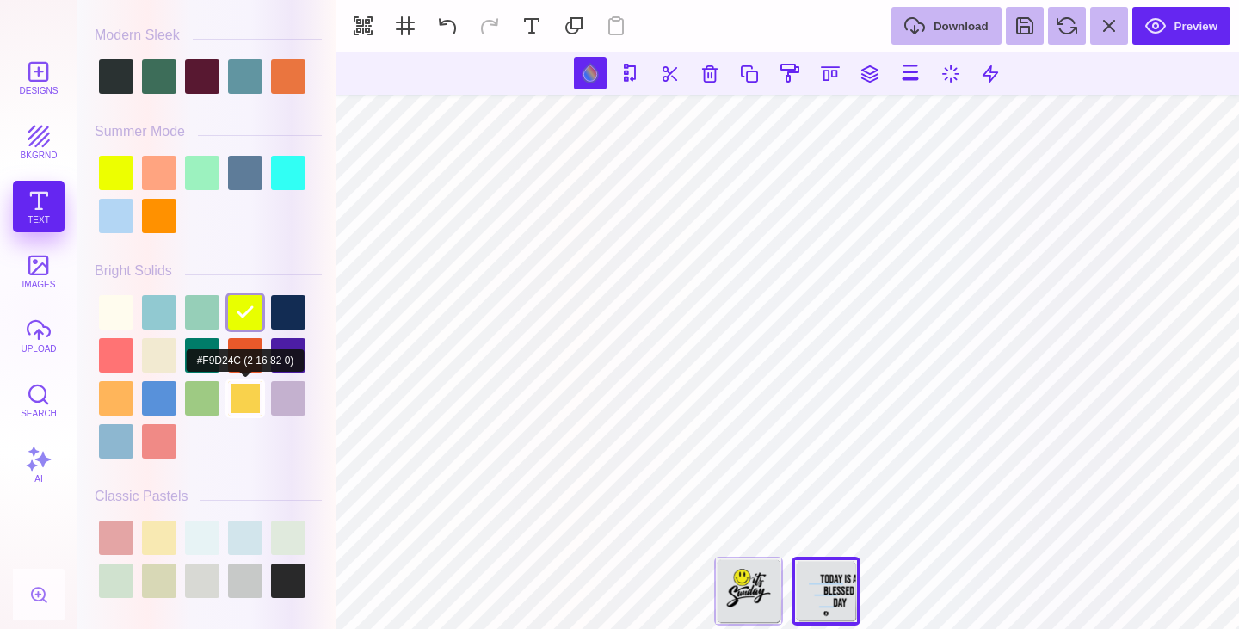
click at [250, 393] on div at bounding box center [245, 398] width 34 height 34
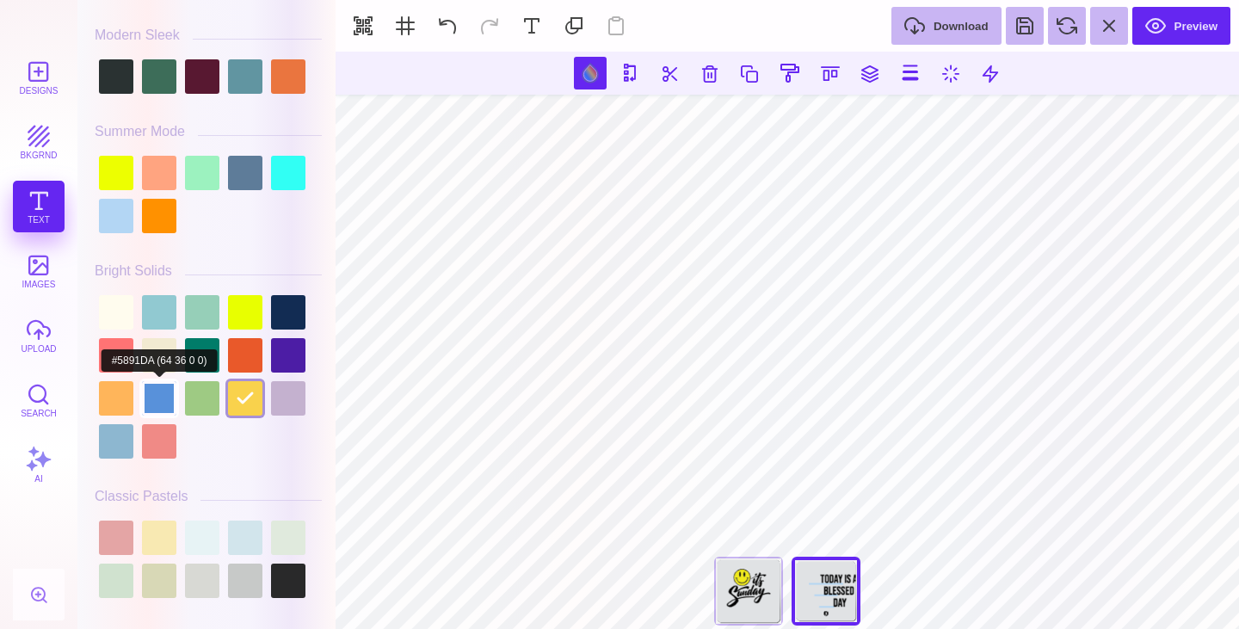
click at [167, 400] on div at bounding box center [159, 398] width 34 height 34
type input "#5891DA"
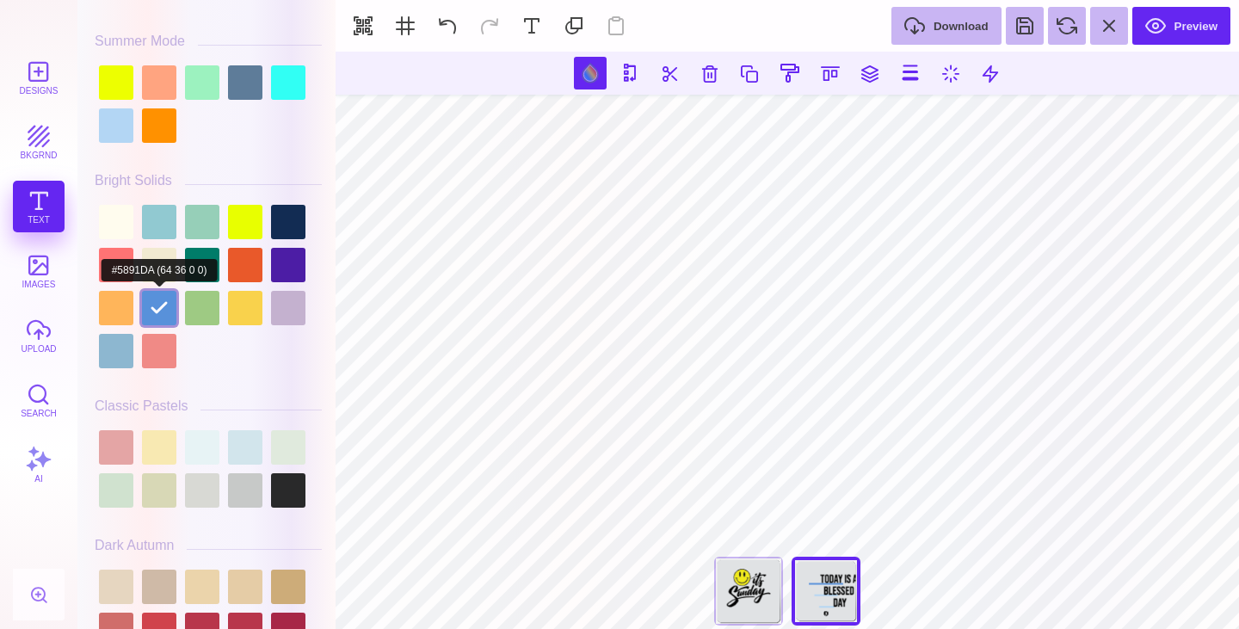
click at [148, 311] on div at bounding box center [159, 308] width 34 height 34
click at [147, 306] on div at bounding box center [159, 308] width 34 height 34
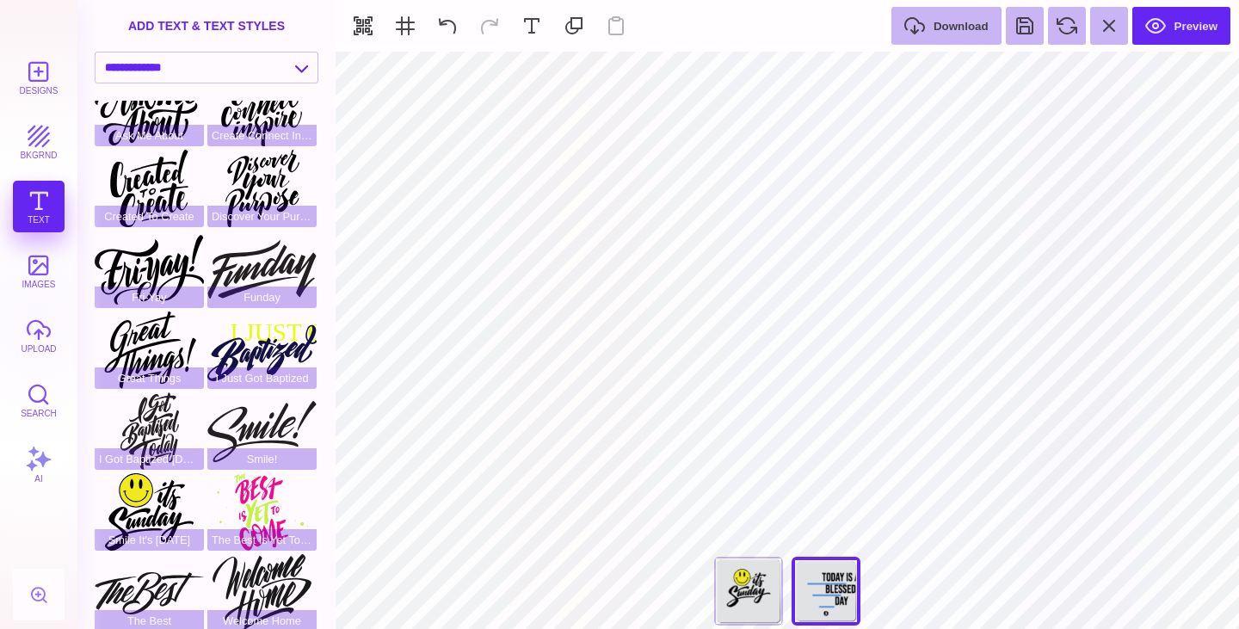
type input "#5891DA"
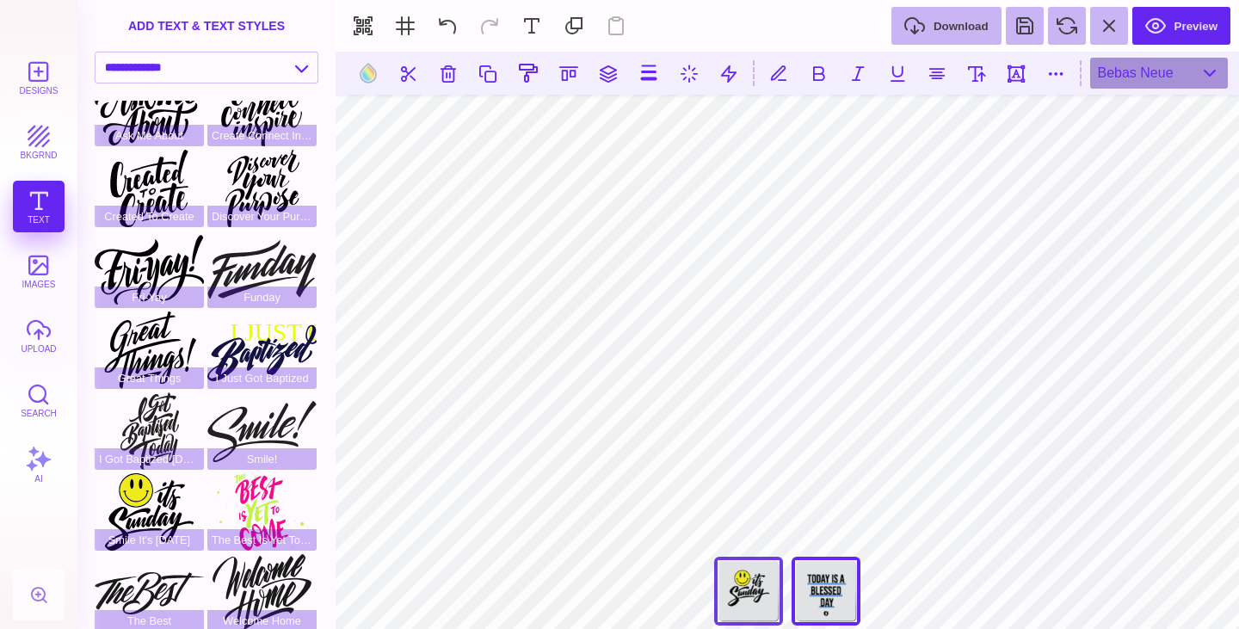
click at [752, 585] on div "You've Got This" at bounding box center [748, 591] width 69 height 69
type input "****"
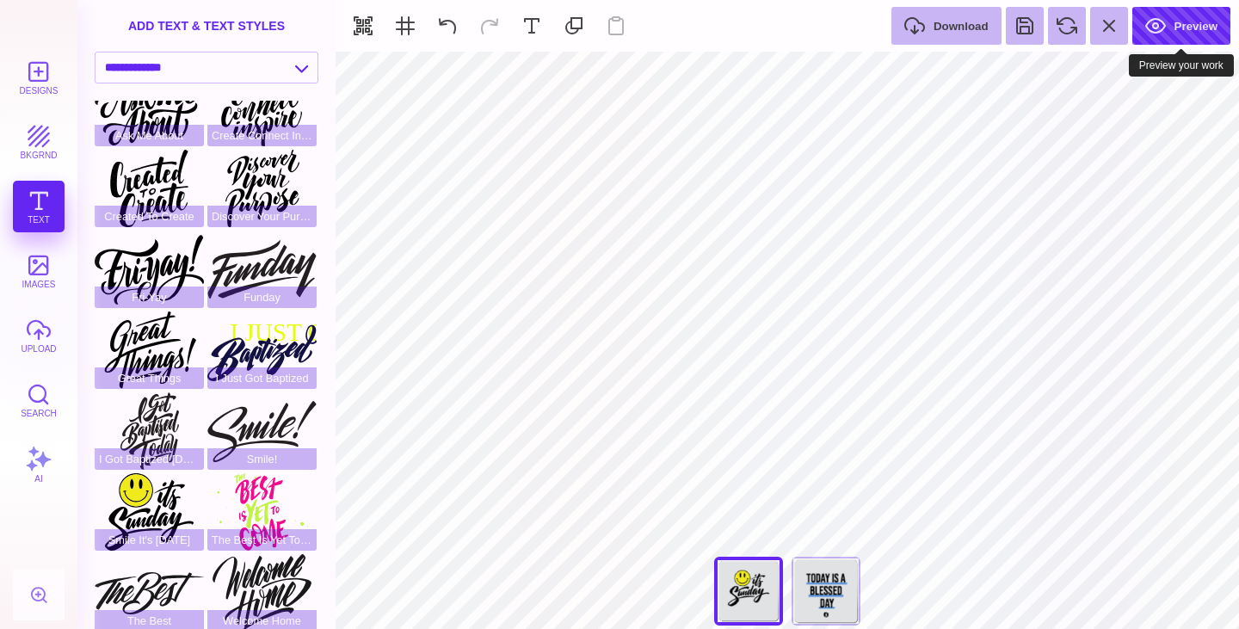
click at [1188, 36] on button "Preview" at bounding box center [1182, 26] width 98 height 38
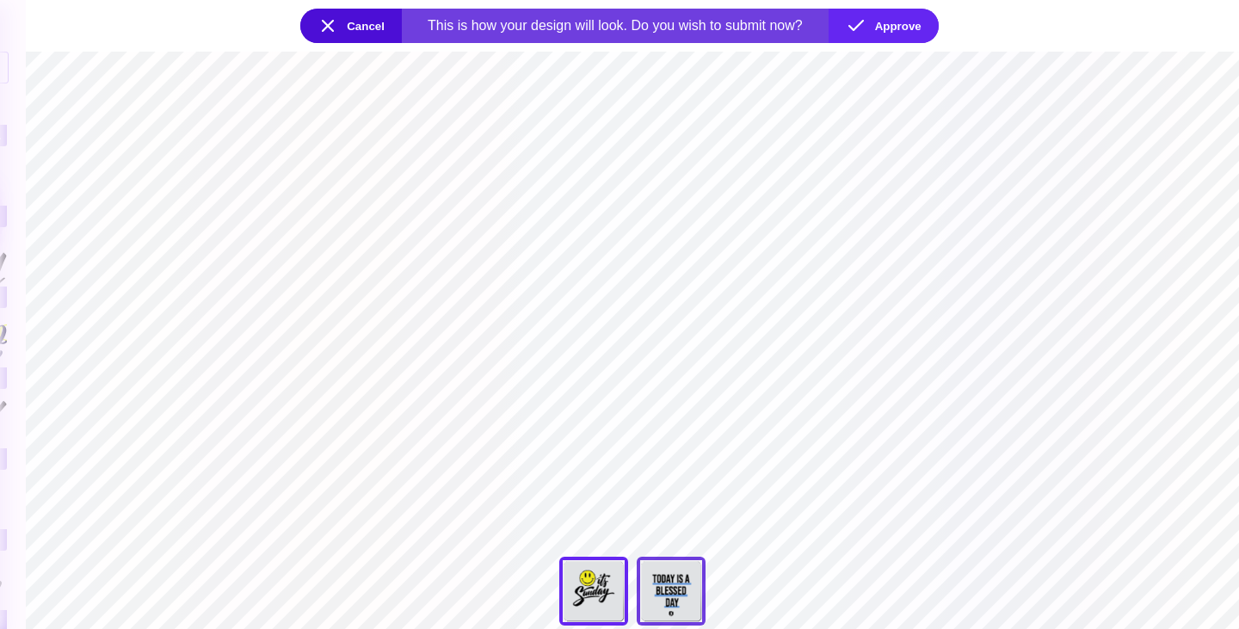
click at [676, 587] on div "Today Is A Good Day" at bounding box center [671, 591] width 69 height 69
click at [590, 595] on div "You've Got This" at bounding box center [593, 591] width 69 height 69
click at [648, 602] on div "Today Is A Good Day" at bounding box center [671, 591] width 69 height 69
click at [598, 601] on div "You've Got This" at bounding box center [593, 591] width 69 height 69
click at [680, 590] on div "Today Is A Good Day" at bounding box center [671, 591] width 69 height 69
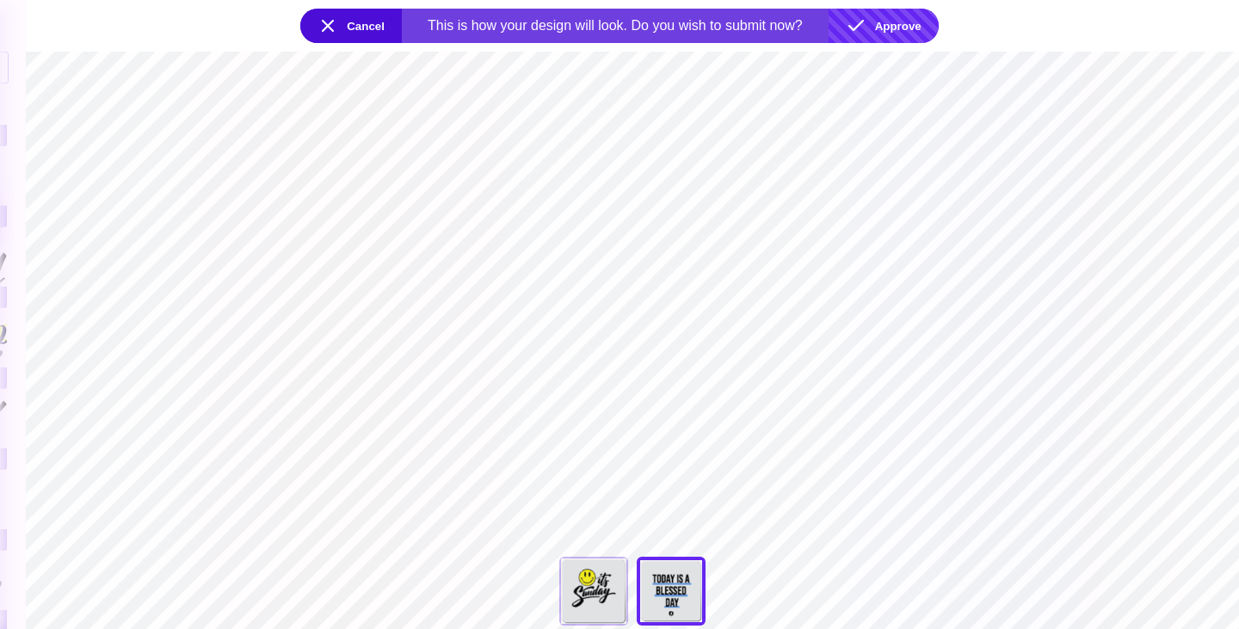
click at [917, 27] on button "Approve" at bounding box center [884, 26] width 110 height 34
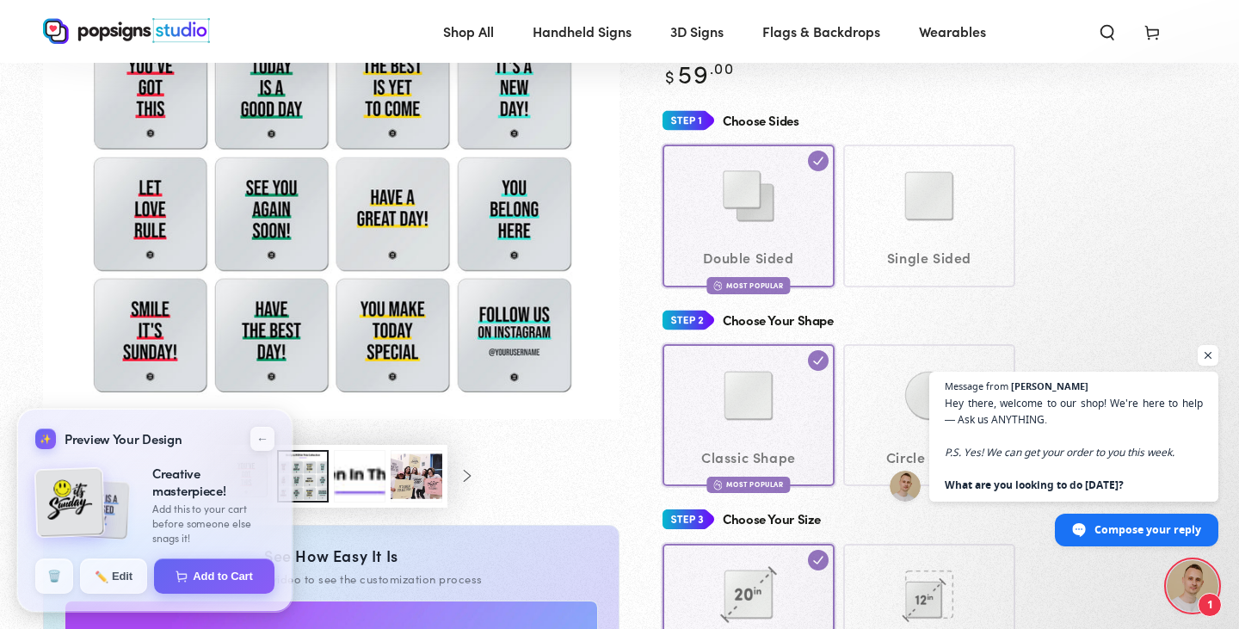
scroll to position [0, 0]
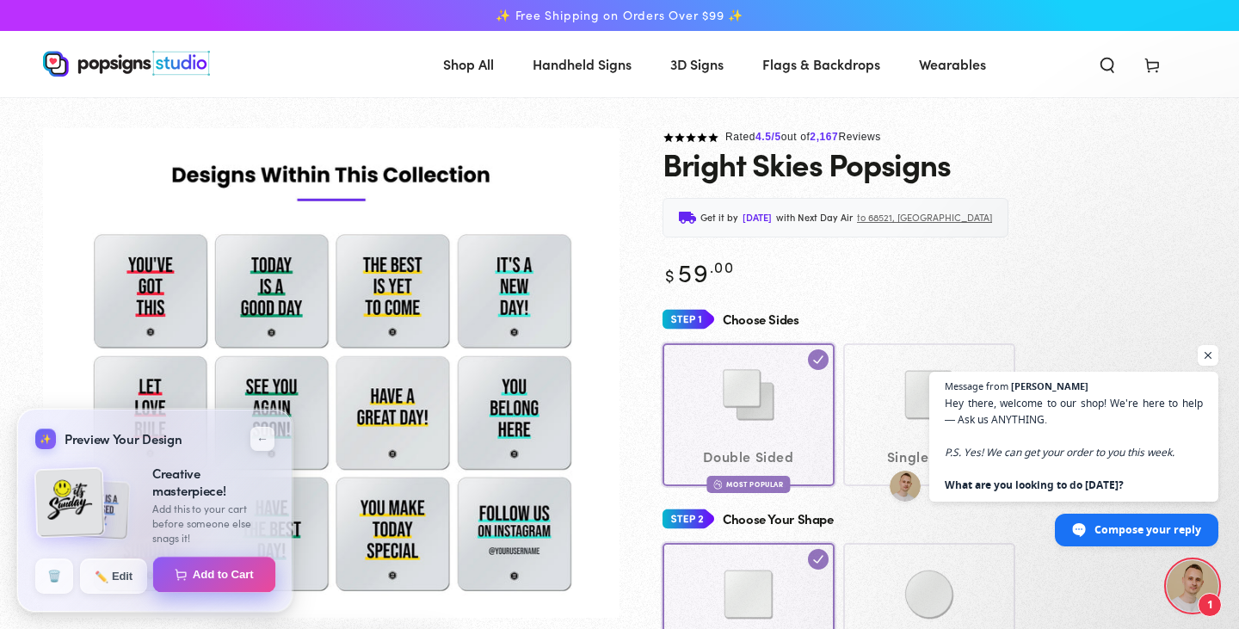
click at [209, 580] on button "Add to Cart" at bounding box center [214, 575] width 123 height 36
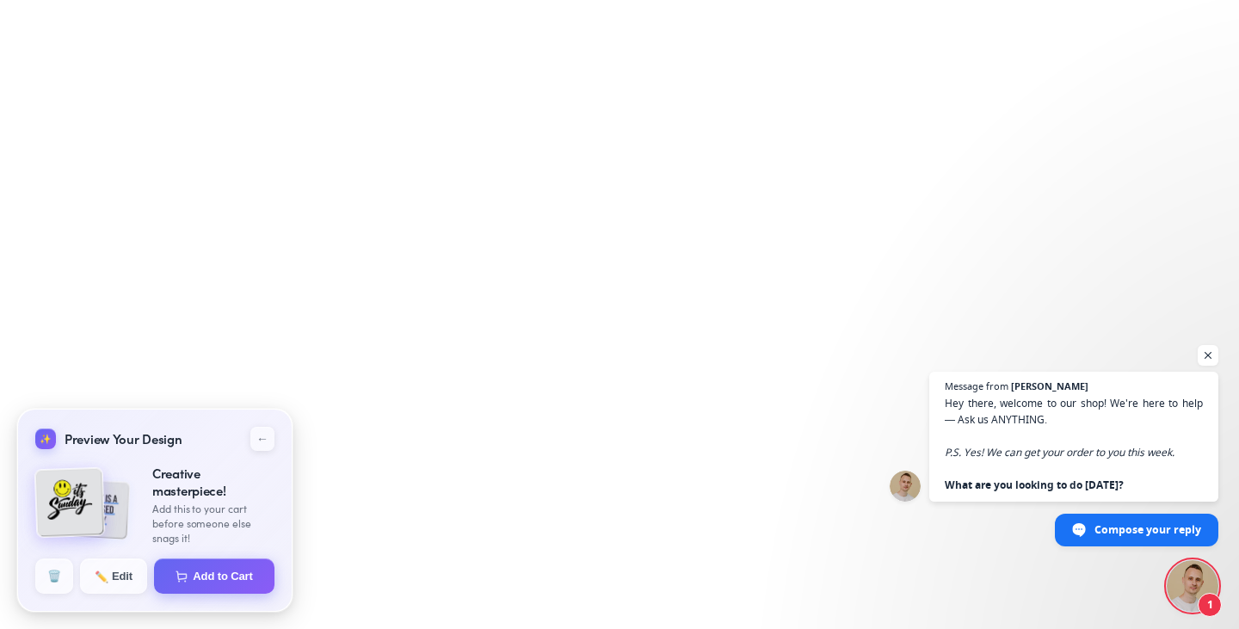
select select "**********"
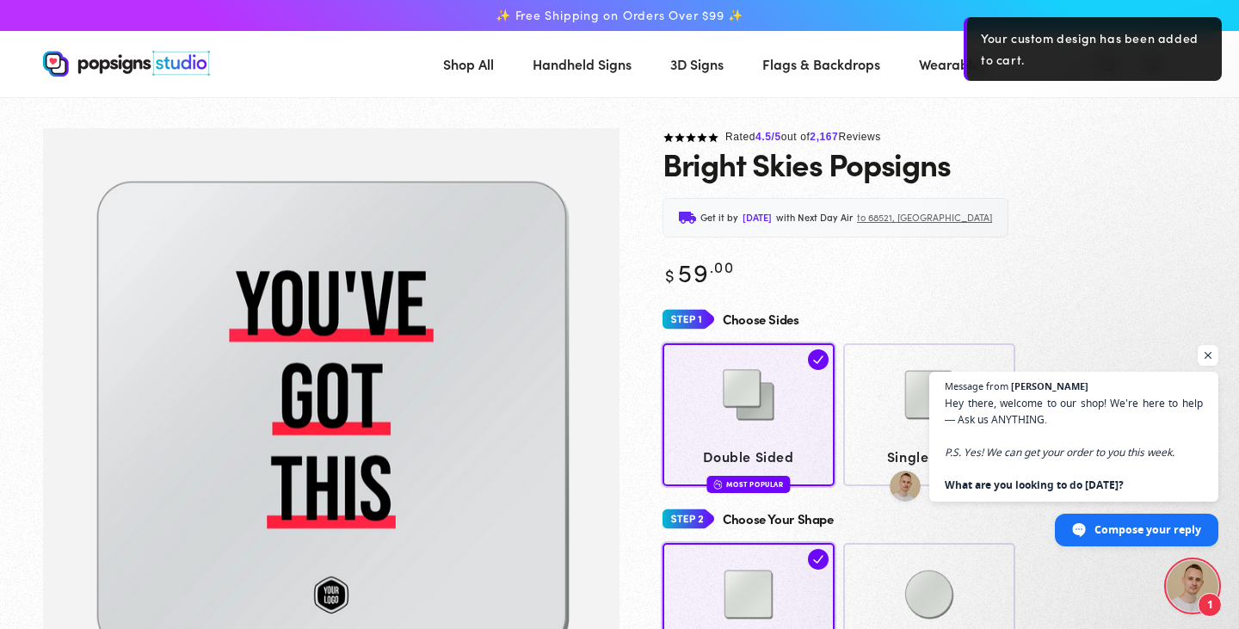
click at [701, 73] on span "3D Signs" at bounding box center [696, 64] width 53 height 25
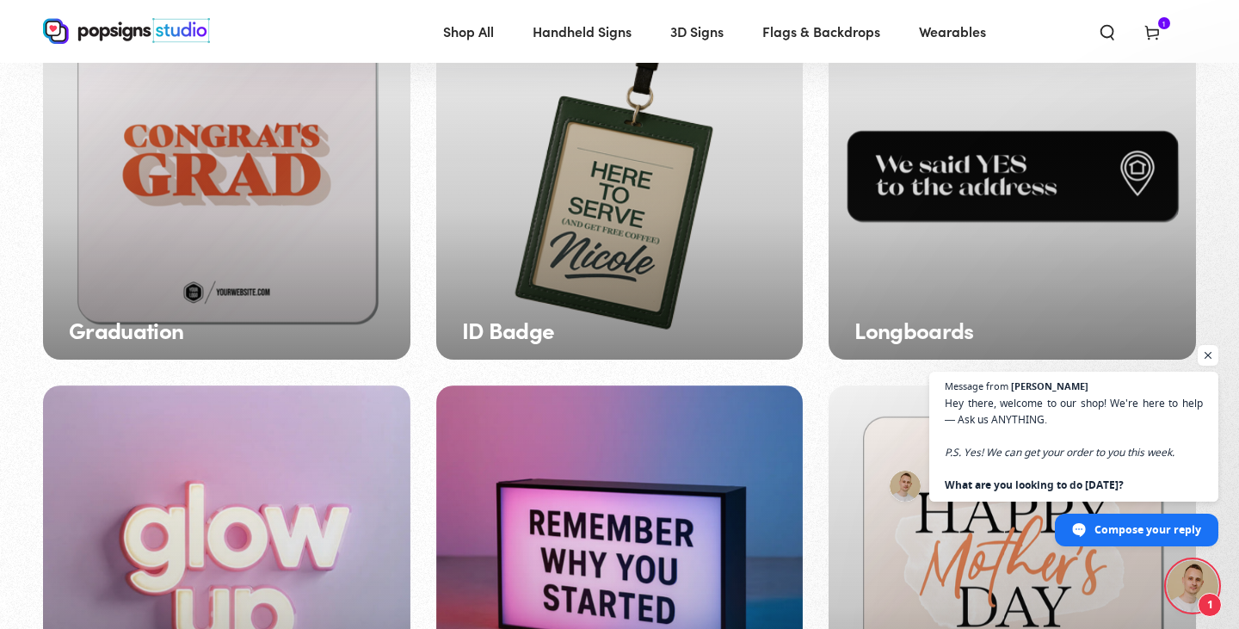
scroll to position [1016, 0]
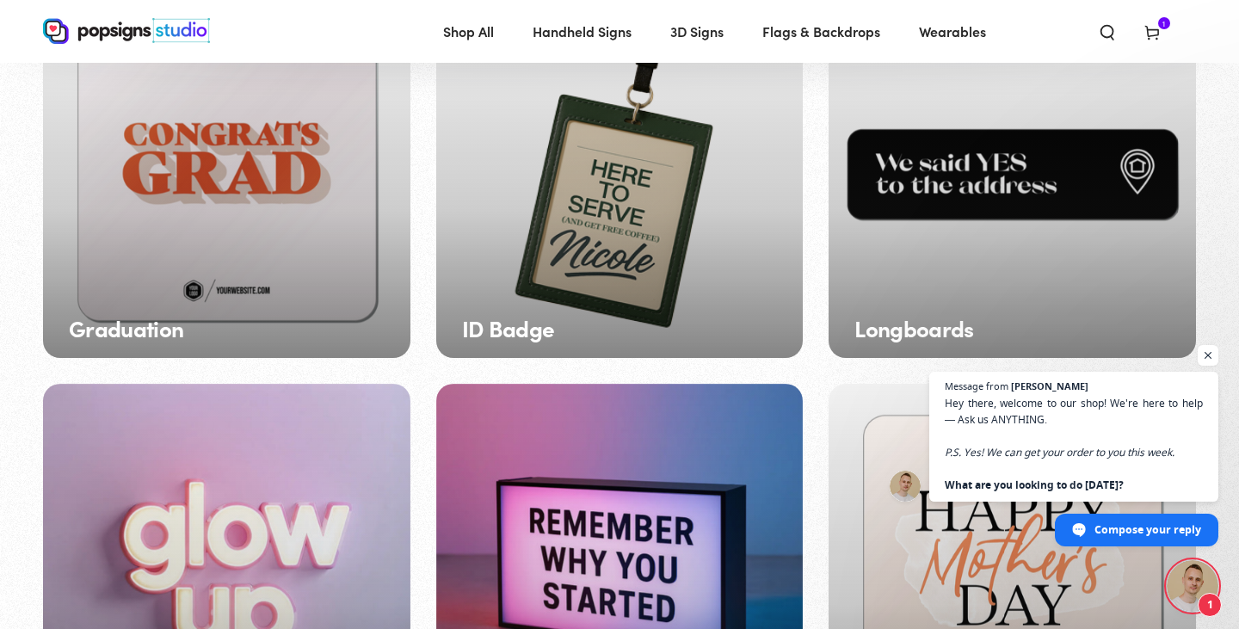
click at [659, 164] on div "ID Badge" at bounding box center [620, 175] width 368 height 368
